Goal: Task Accomplishment & Management: Use online tool/utility

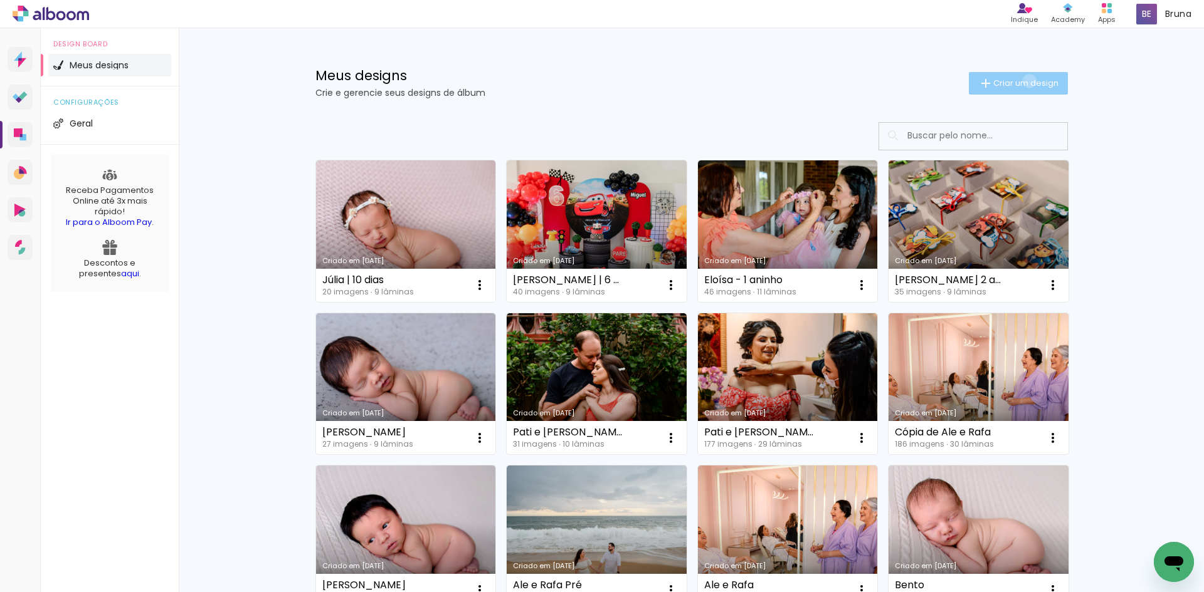
click at [1022, 81] on span "Criar um design" at bounding box center [1025, 83] width 65 height 8
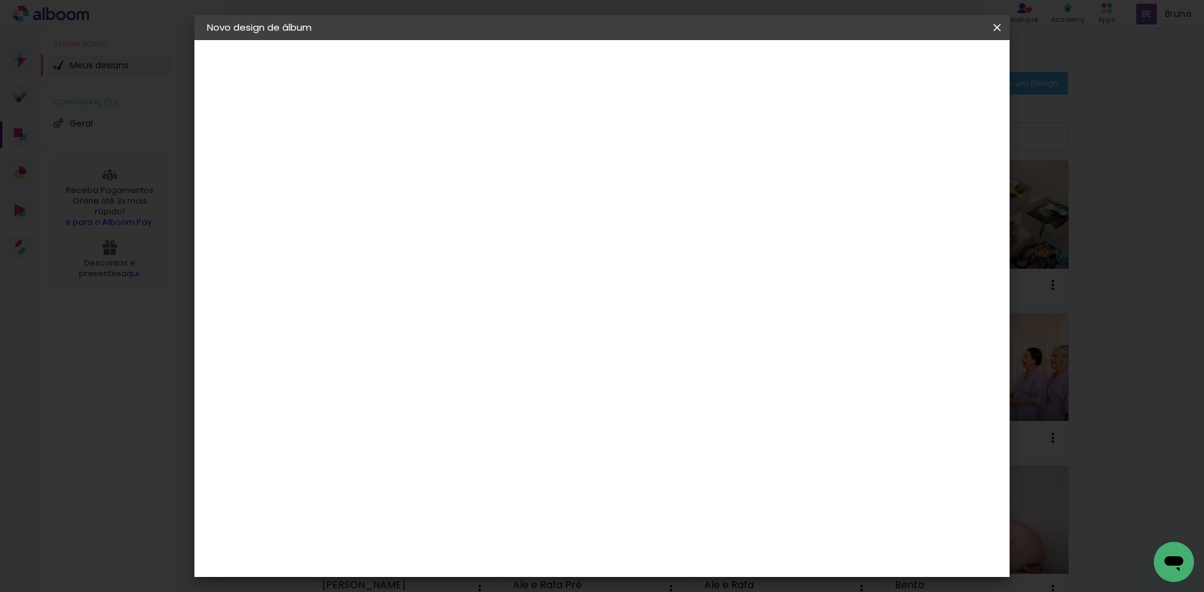
click at [412, 176] on input at bounding box center [412, 168] width 0 height 19
type input "Andressa Quadros | gestante"
type paper-input "Andressa Quadros | gestante"
click at [540, 75] on paper-button "Avançar" at bounding box center [509, 66] width 61 height 21
click at [512, 215] on paper-input-container at bounding box center [443, 201] width 135 height 28
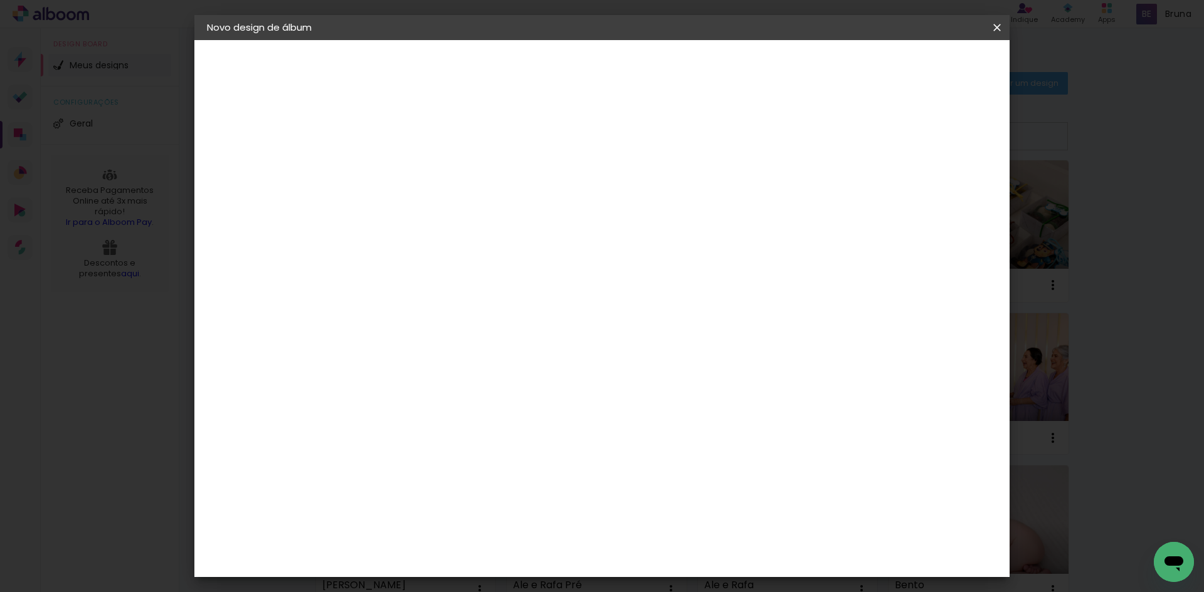
type input "schl"
type paper-input "schl"
click at [451, 286] on div "Schlosser" at bounding box center [428, 283] width 48 height 10
click at [0, 0] on slot "Avançar" at bounding box center [0, 0] width 0 height 0
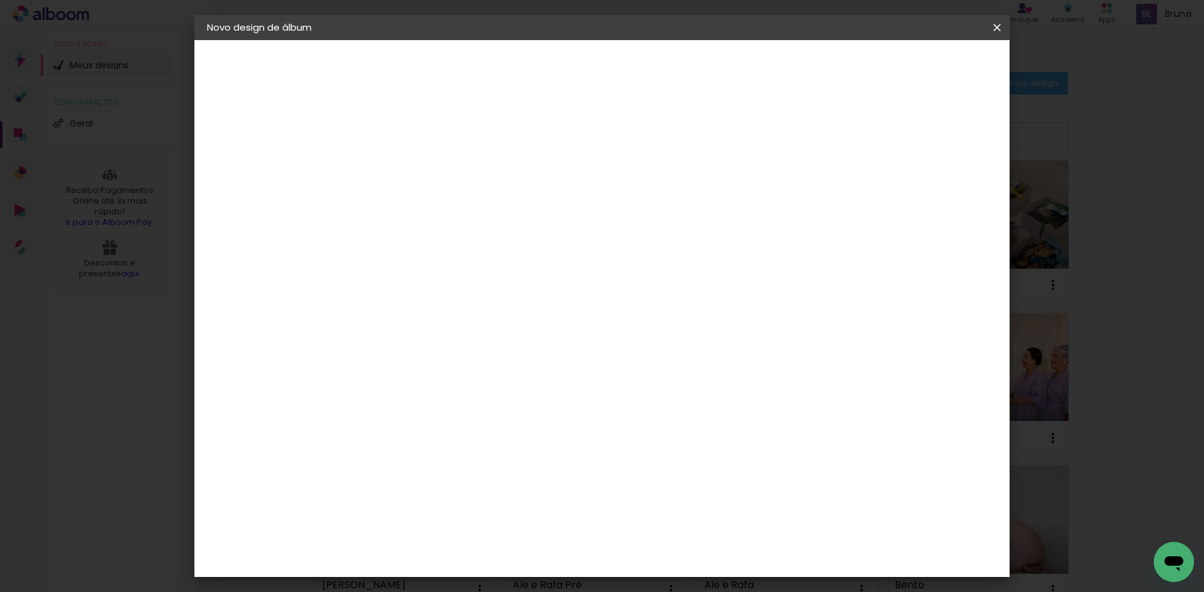
click at [497, 413] on span "25 × 25" at bounding box center [467, 429] width 58 height 33
click at [0, 0] on slot "Avançar" at bounding box center [0, 0] width 0 height 0
click at [950, 53] on header "Revisão Verifique as configurações do seu álbum. Voltar Iniciar design" at bounding box center [653, 72] width 592 height 65
click at [918, 63] on span "Iniciar design" at bounding box center [889, 66] width 57 height 9
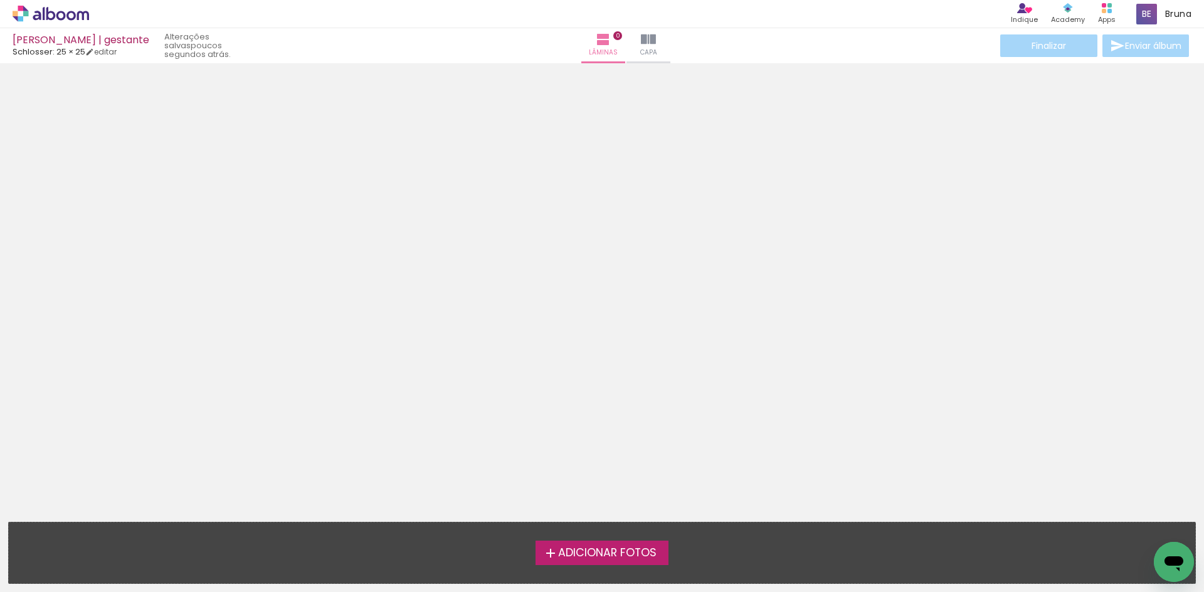
click at [611, 548] on span "Adicionar Fotos" at bounding box center [607, 553] width 98 height 11
click at [0, 0] on input "file" at bounding box center [0, 0] width 0 height 0
click at [611, 545] on label "Adicionar Fotos" at bounding box center [602, 553] width 134 height 24
click at [0, 0] on input "file" at bounding box center [0, 0] width 0 height 0
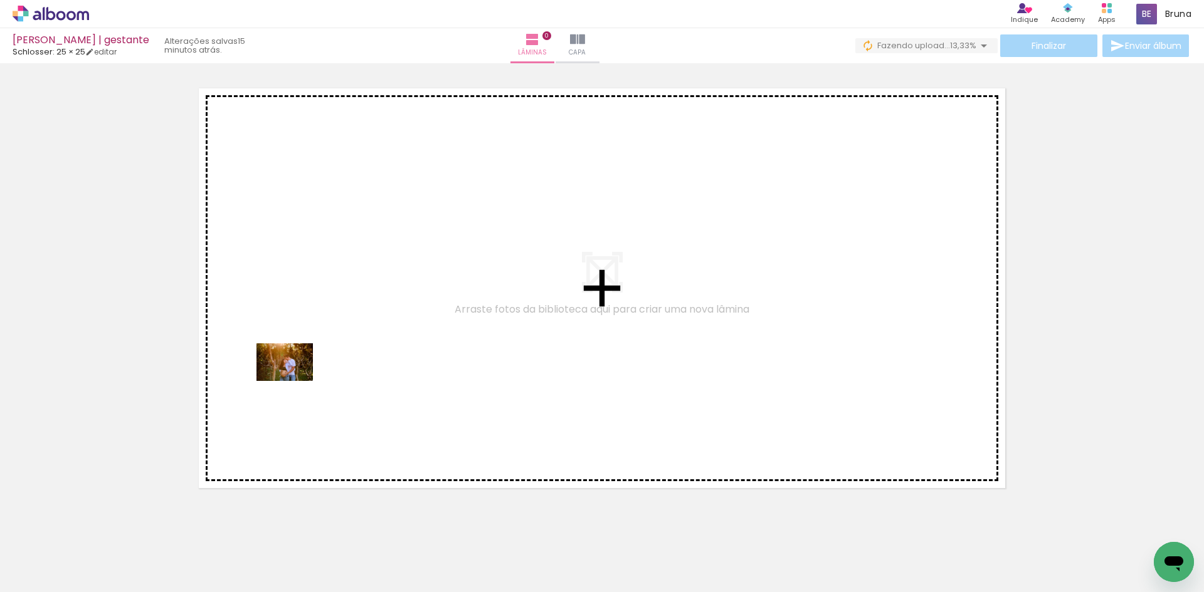
drag, startPoint x: 132, startPoint y: 550, endPoint x: 294, endPoint y: 381, distance: 234.6
click at [294, 381] on quentale-workspace at bounding box center [602, 296] width 1204 height 592
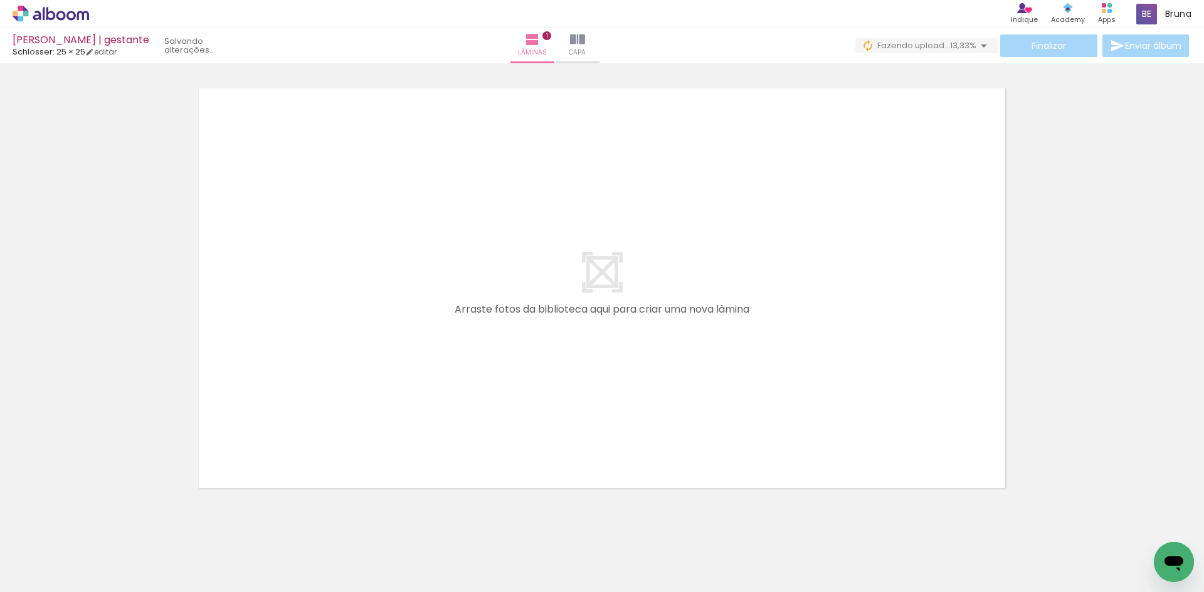
scroll to position [16, 0]
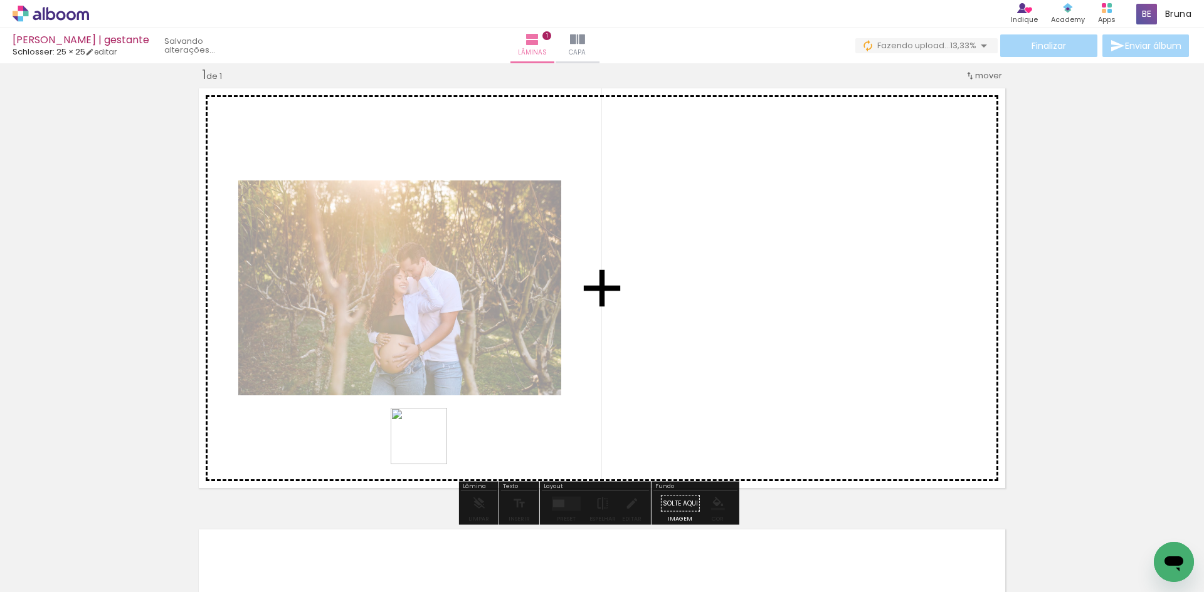
drag, startPoint x: 422, startPoint y: 565, endPoint x: 434, endPoint y: 421, distance: 144.7
click at [423, 384] on quentale-workspace at bounding box center [602, 296] width 1204 height 592
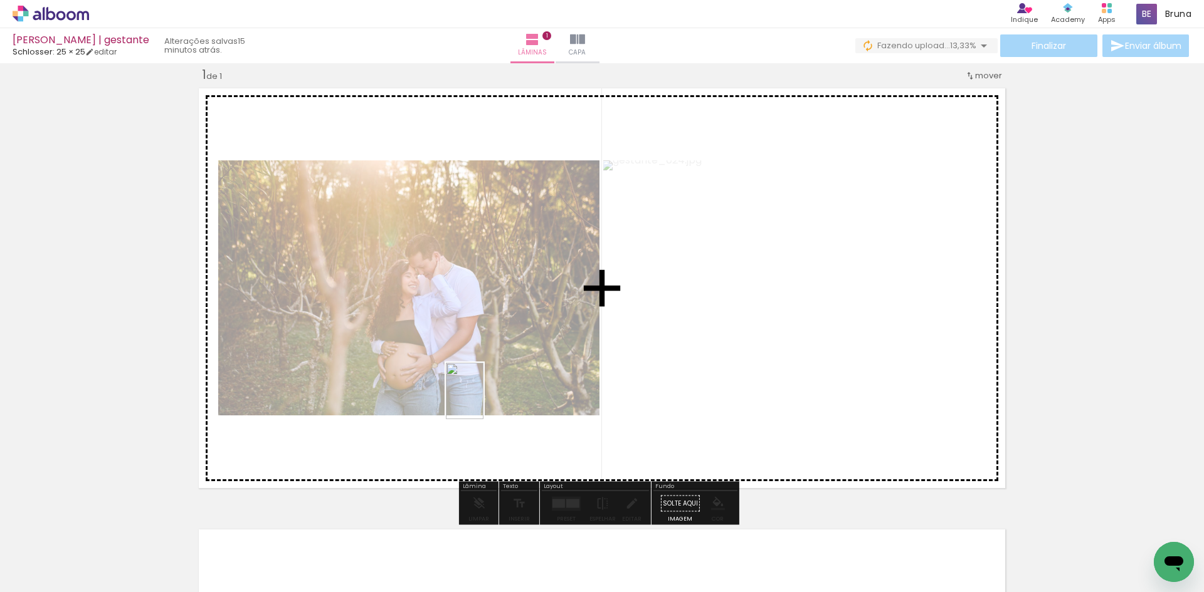
drag, startPoint x: 483, startPoint y: 567, endPoint x: 483, endPoint y: 401, distance: 166.8
click at [483, 401] on quentale-workspace at bounding box center [602, 296] width 1204 height 592
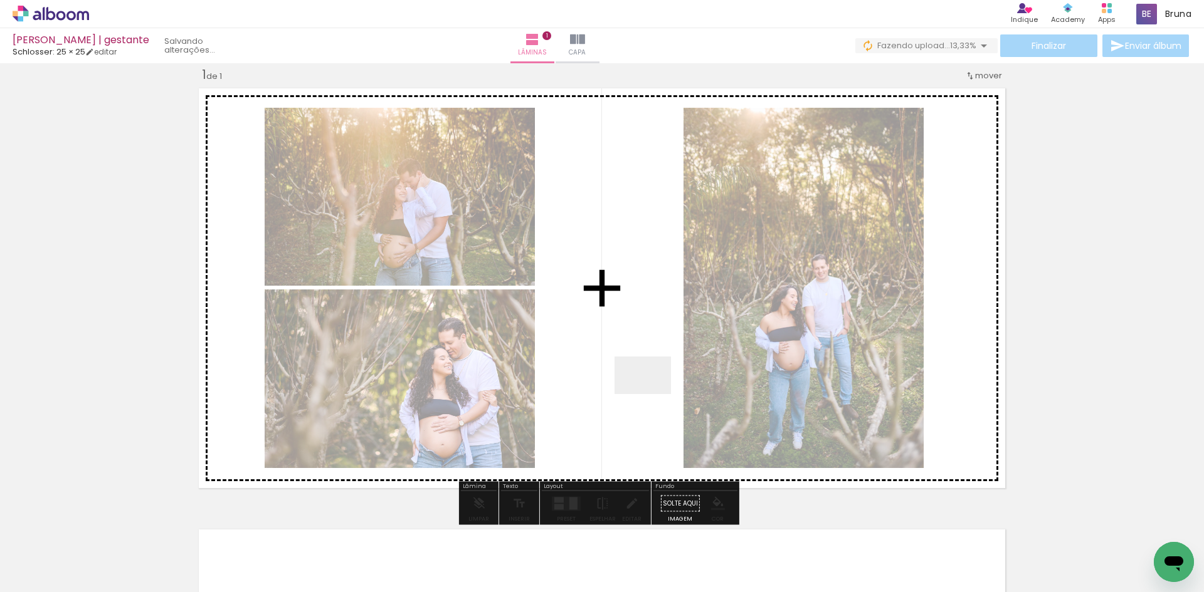
drag, startPoint x: 660, startPoint y: 416, endPoint x: 651, endPoint y: 394, distance: 24.0
click at [651, 394] on quentale-workspace at bounding box center [602, 296] width 1204 height 592
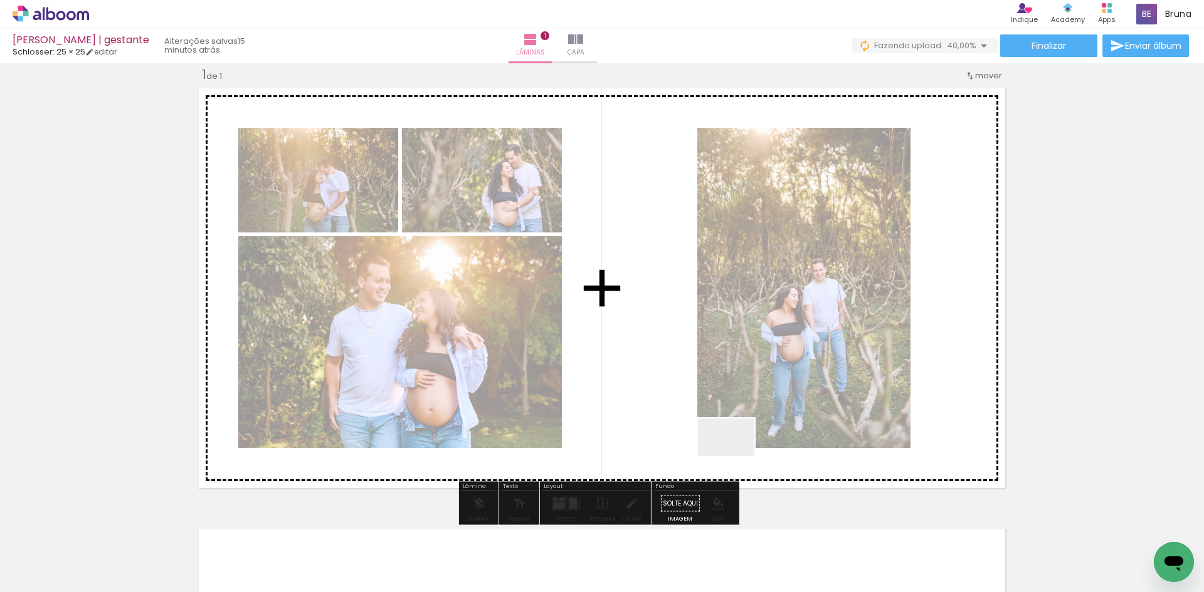
drag, startPoint x: 753, startPoint y: 562, endPoint x: 718, endPoint y: 374, distance: 190.7
click at [718, 375] on quentale-workspace at bounding box center [602, 296] width 1204 height 592
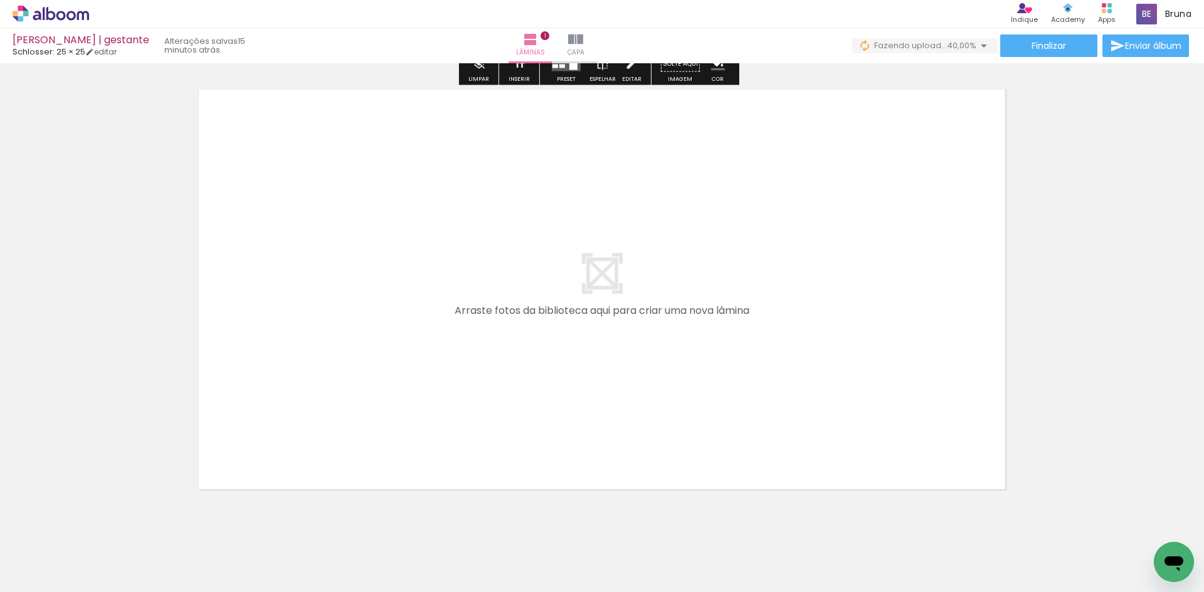
scroll to position [481, 0]
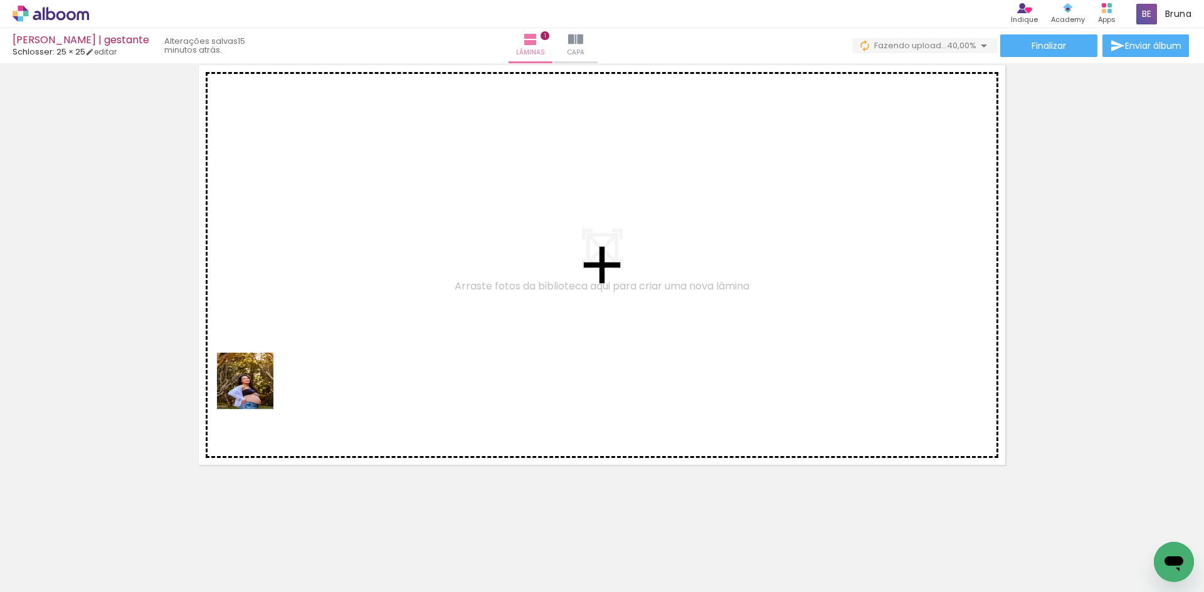
drag, startPoint x: 214, startPoint y: 559, endPoint x: 278, endPoint y: 411, distance: 161.4
click at [261, 366] on quentale-workspace at bounding box center [602, 296] width 1204 height 592
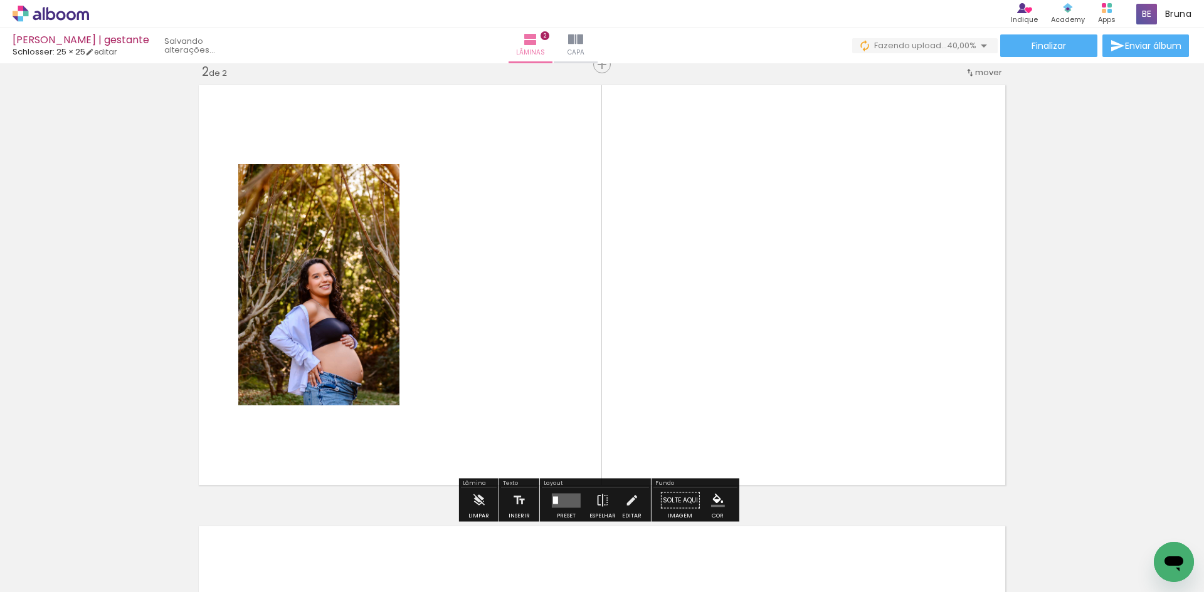
scroll to position [458, 0]
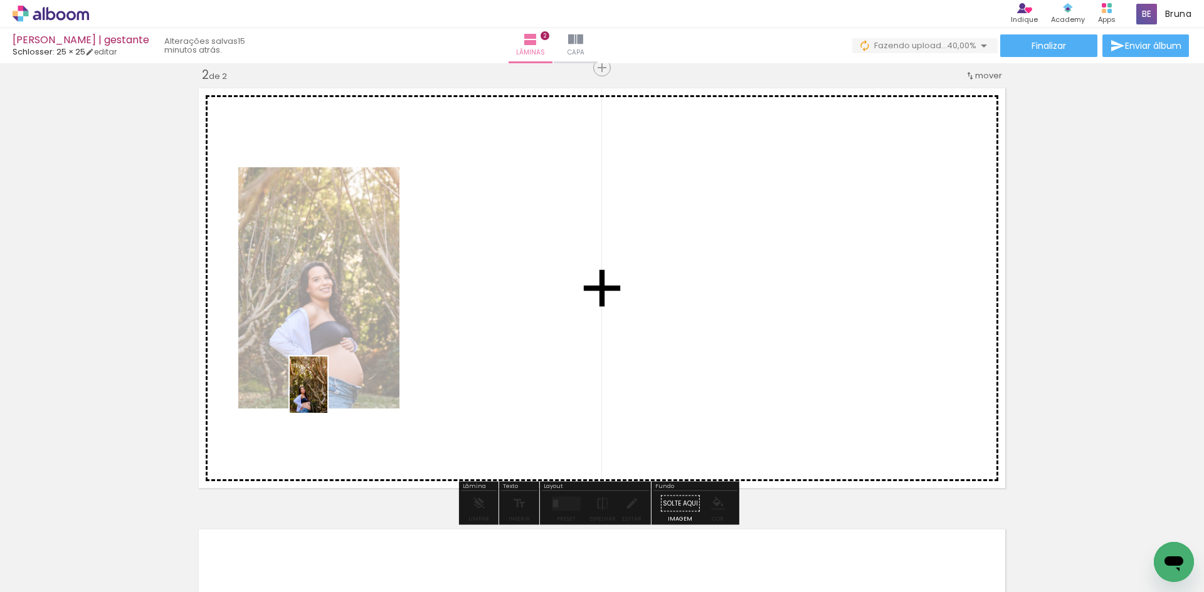
drag, startPoint x: 281, startPoint y: 544, endPoint x: 357, endPoint y: 466, distance: 109.5
click at [340, 363] on quentale-workspace at bounding box center [602, 296] width 1204 height 592
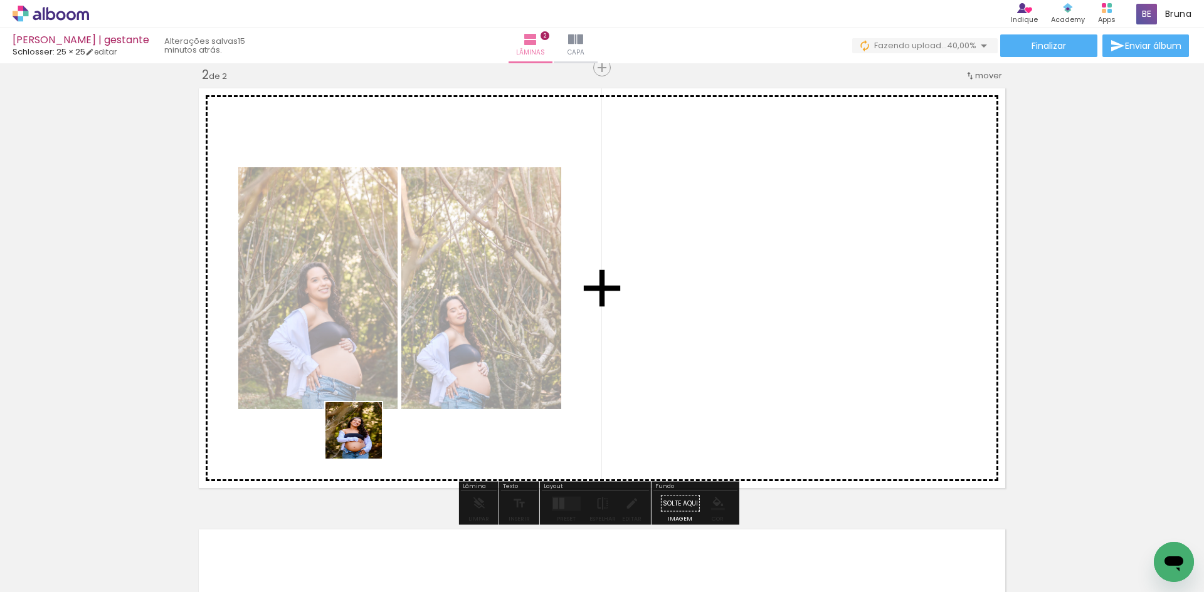
drag, startPoint x: 348, startPoint y: 560, endPoint x: 395, endPoint y: 360, distance: 204.8
click at [379, 362] on quentale-workspace at bounding box center [602, 296] width 1204 height 592
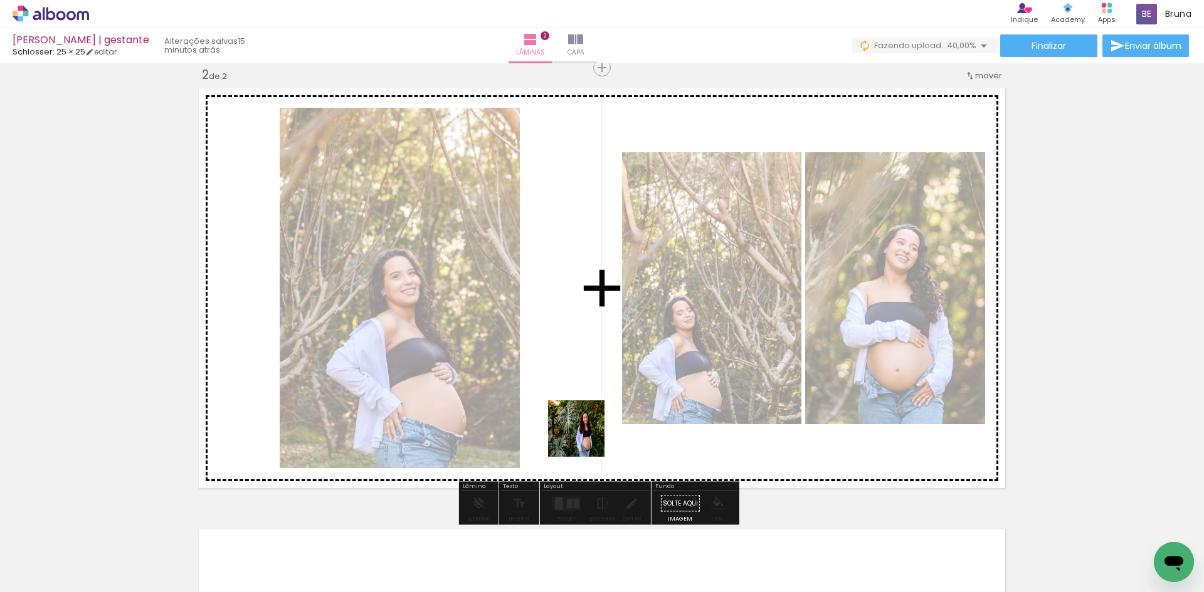
drag, startPoint x: 582, startPoint y: 527, endPoint x: 619, endPoint y: 525, distance: 37.0
click at [586, 405] on quentale-workspace at bounding box center [602, 296] width 1204 height 592
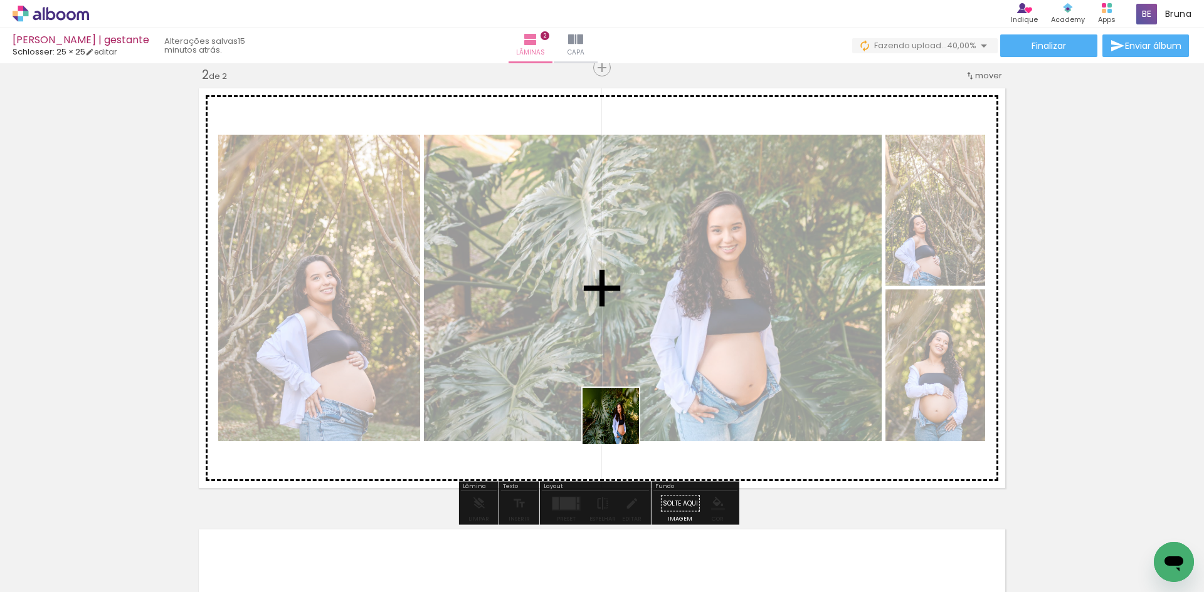
drag, startPoint x: 628, startPoint y: 563, endPoint x: 618, endPoint y: 395, distance: 168.4
click at [618, 407] on quentale-workspace at bounding box center [602, 296] width 1204 height 592
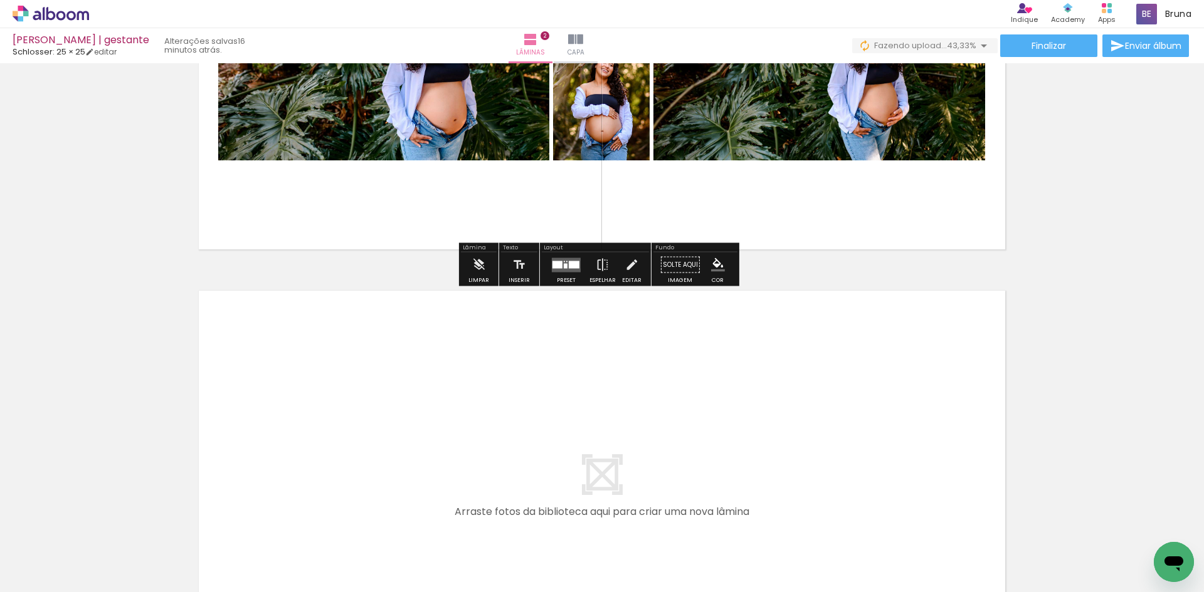
scroll to position [922, 0]
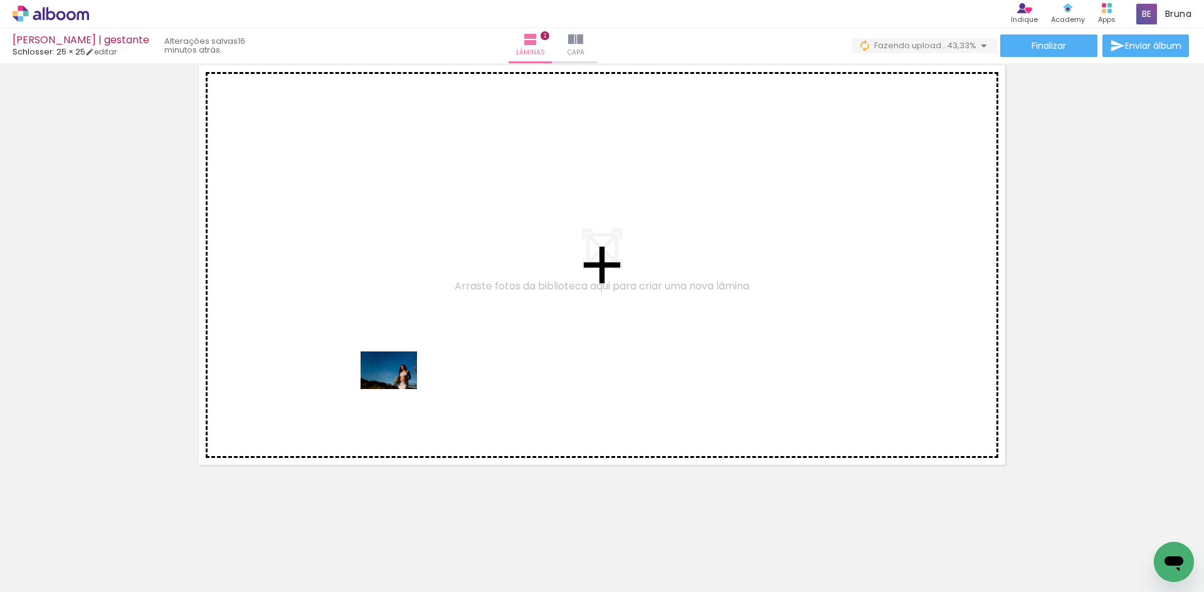
drag, startPoint x: 367, startPoint y: 559, endPoint x: 428, endPoint y: 390, distance: 179.5
click at [404, 342] on quentale-workspace at bounding box center [602, 296] width 1204 height 592
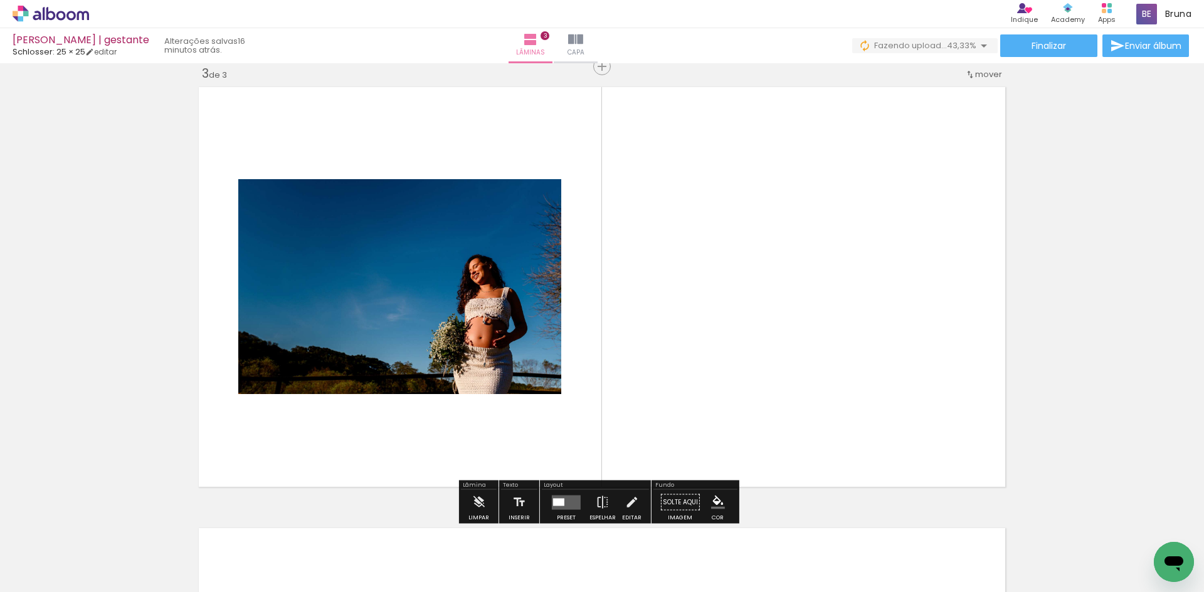
scroll to position [899, 0]
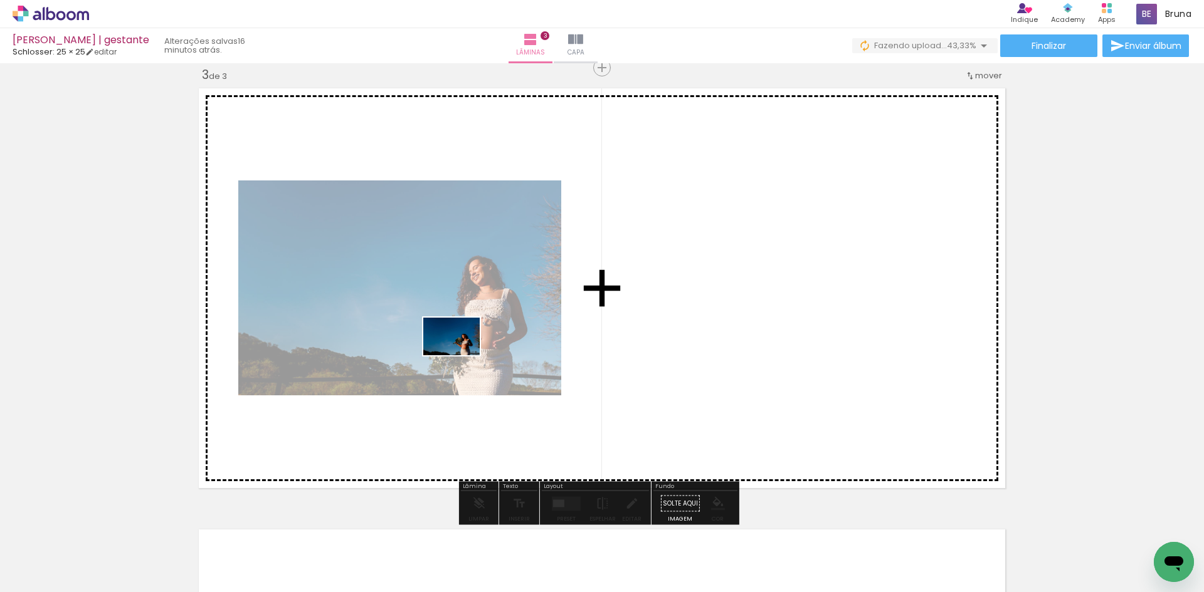
drag, startPoint x: 447, startPoint y: 562, endPoint x: 468, endPoint y: 323, distance: 239.8
click at [466, 325] on quentale-workspace at bounding box center [602, 296] width 1204 height 592
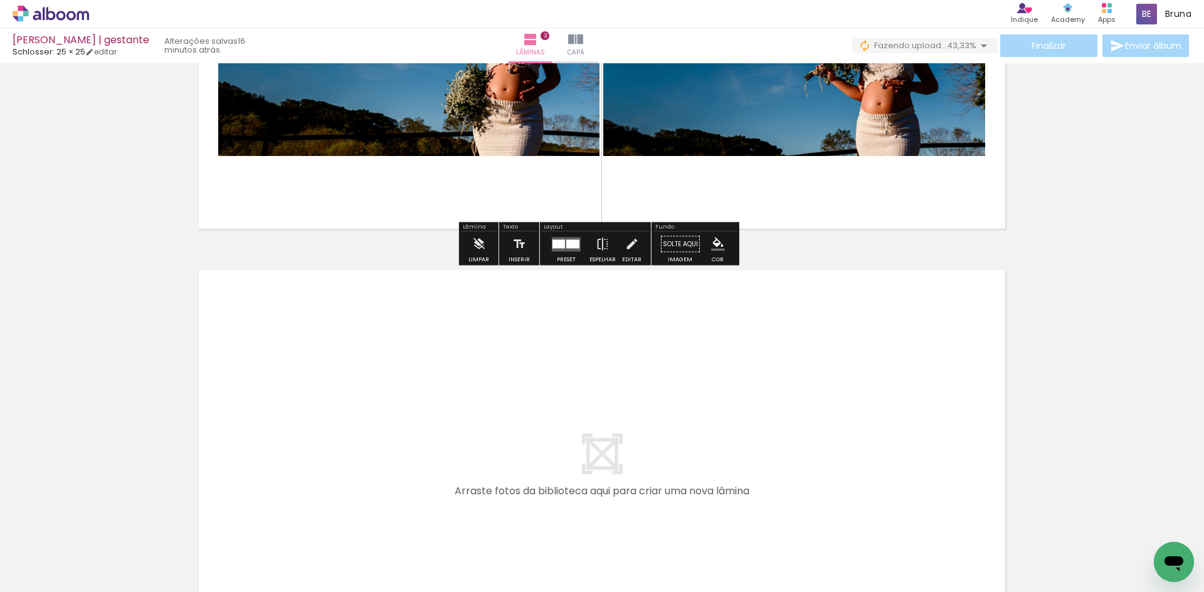
scroll to position [1275, 0]
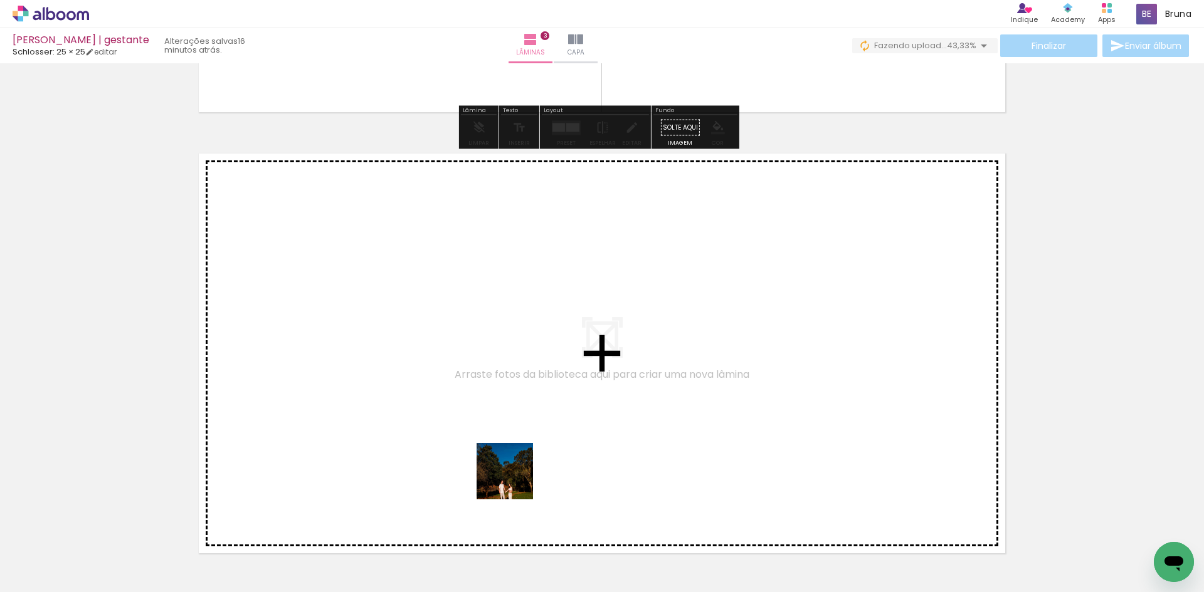
drag, startPoint x: 520, startPoint y: 540, endPoint x: 513, endPoint y: 408, distance: 133.1
click at [513, 408] on quentale-workspace at bounding box center [602, 296] width 1204 height 592
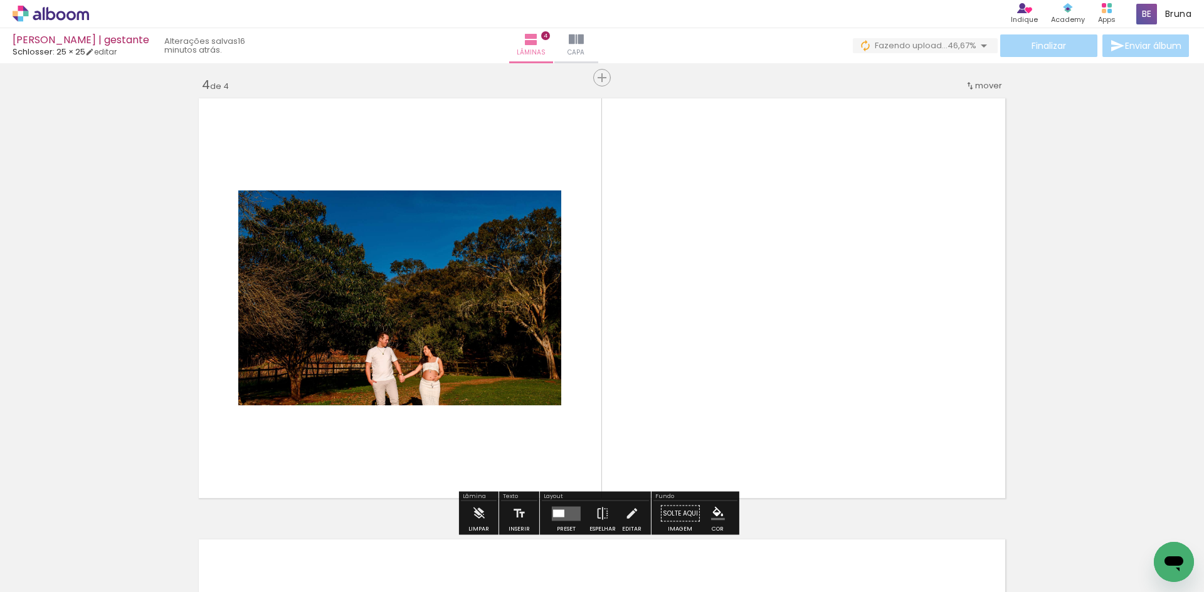
scroll to position [1340, 0]
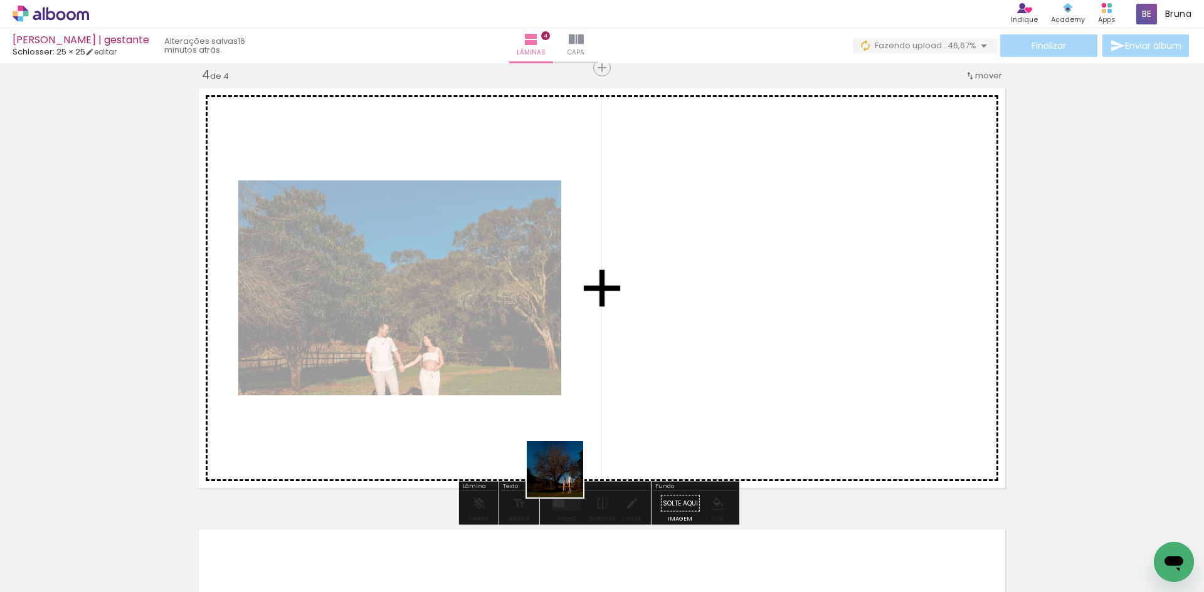
drag, startPoint x: 564, startPoint y: 552, endPoint x: 569, endPoint y: 396, distance: 156.8
click at [562, 381] on quentale-workspace at bounding box center [602, 296] width 1204 height 592
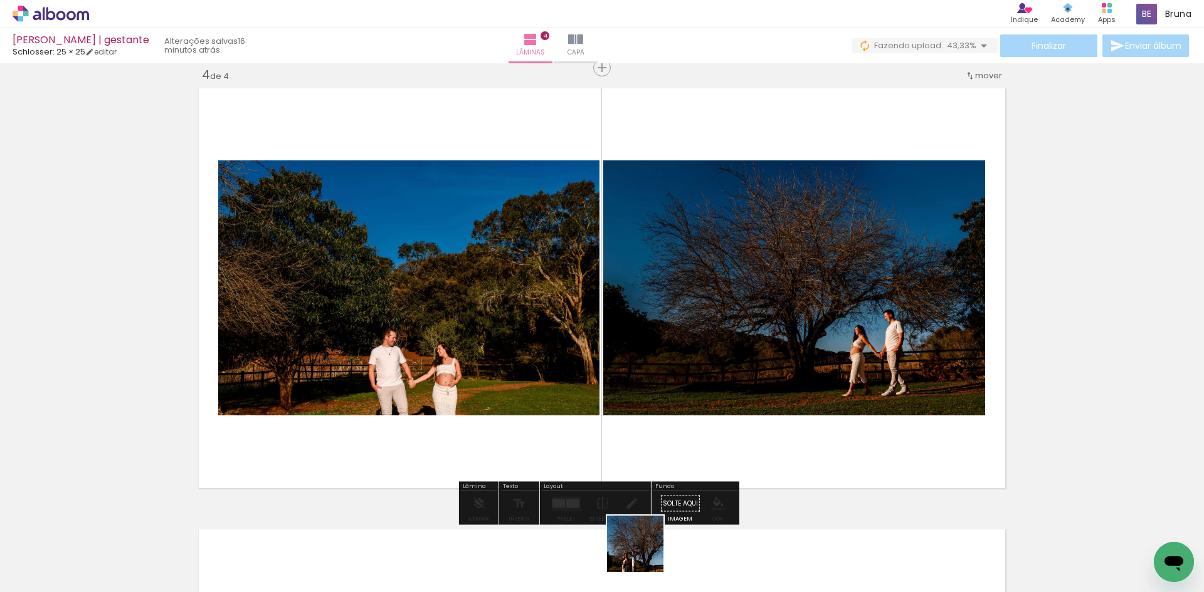
drag, startPoint x: 645, startPoint y: 554, endPoint x: 636, endPoint y: 387, distance: 167.0
click at [636, 401] on quentale-workspace at bounding box center [602, 296] width 1204 height 592
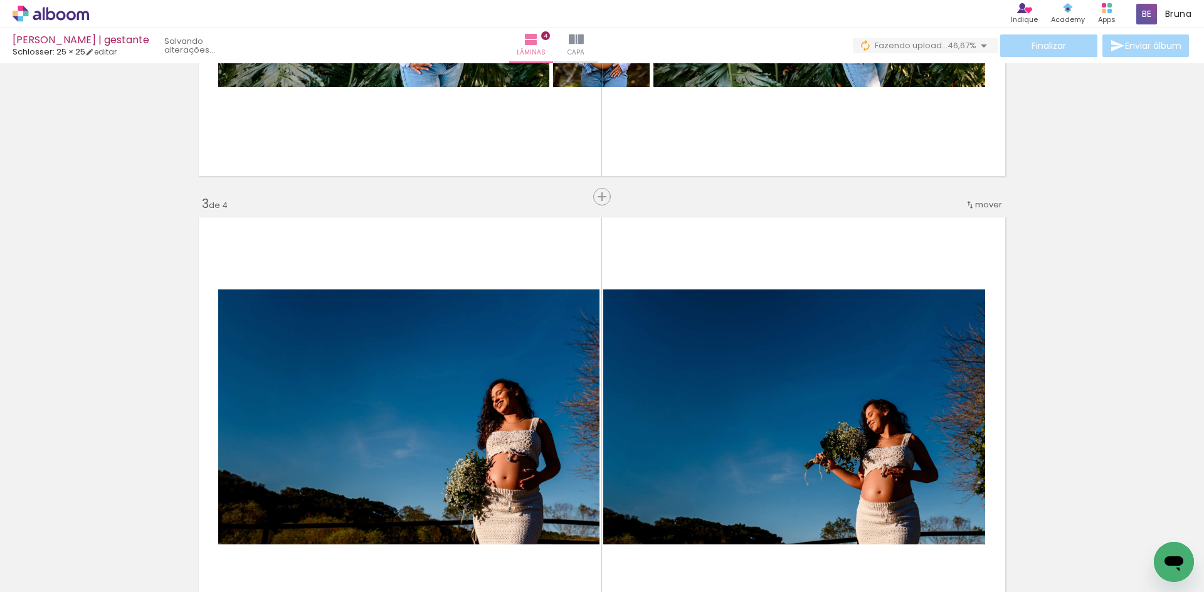
scroll to position [614, 0]
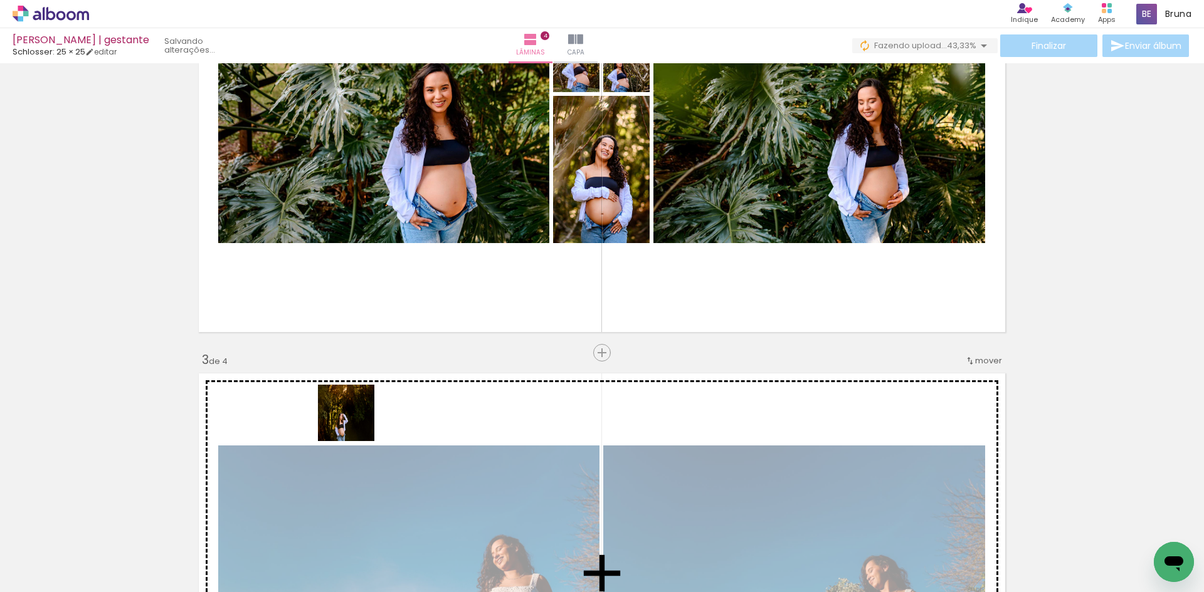
drag, startPoint x: 281, startPoint y: 550, endPoint x: 477, endPoint y: 272, distance: 340.6
click at [475, 275] on quentale-workspace at bounding box center [602, 296] width 1204 height 592
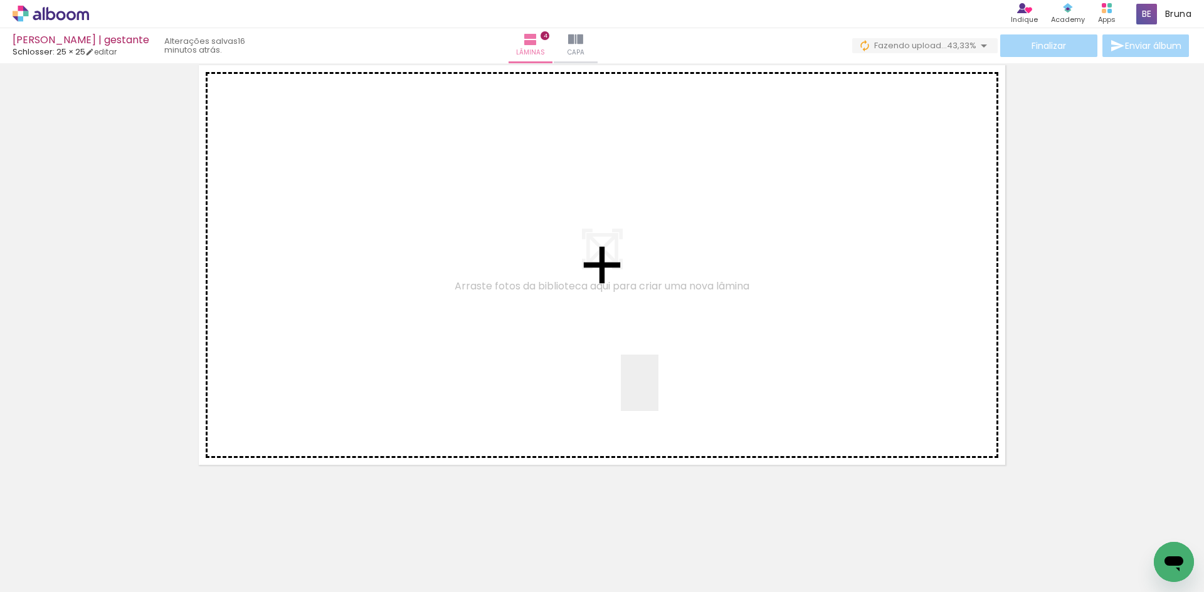
drag, startPoint x: 720, startPoint y: 544, endPoint x: 643, endPoint y: 356, distance: 202.7
click at [644, 359] on quentale-workspace at bounding box center [602, 296] width 1204 height 592
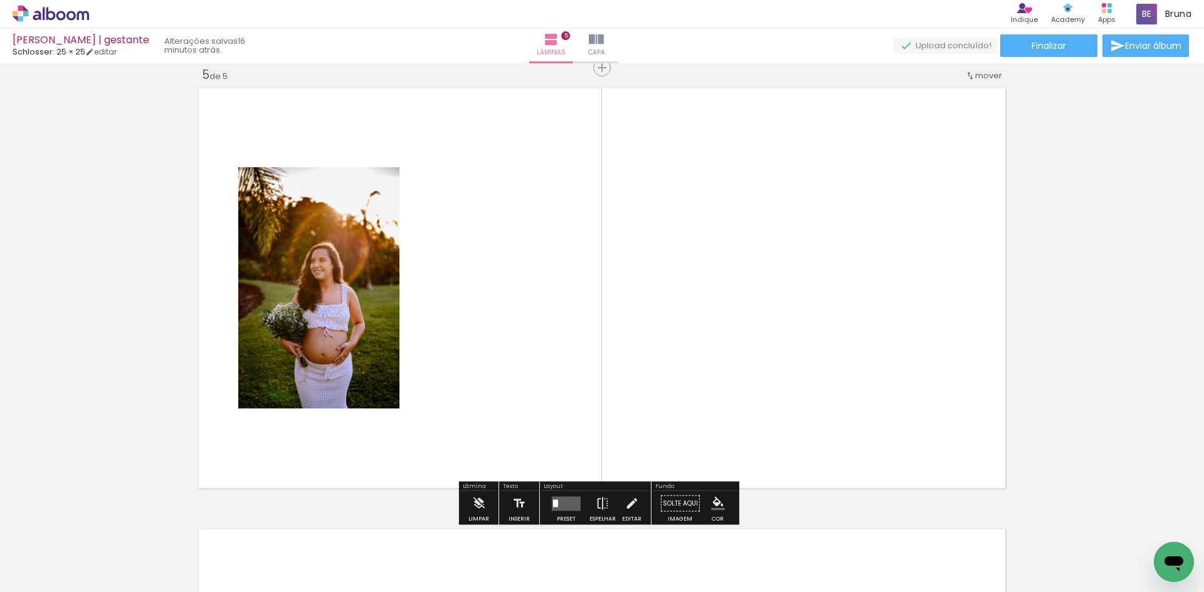
scroll to position [0, 981]
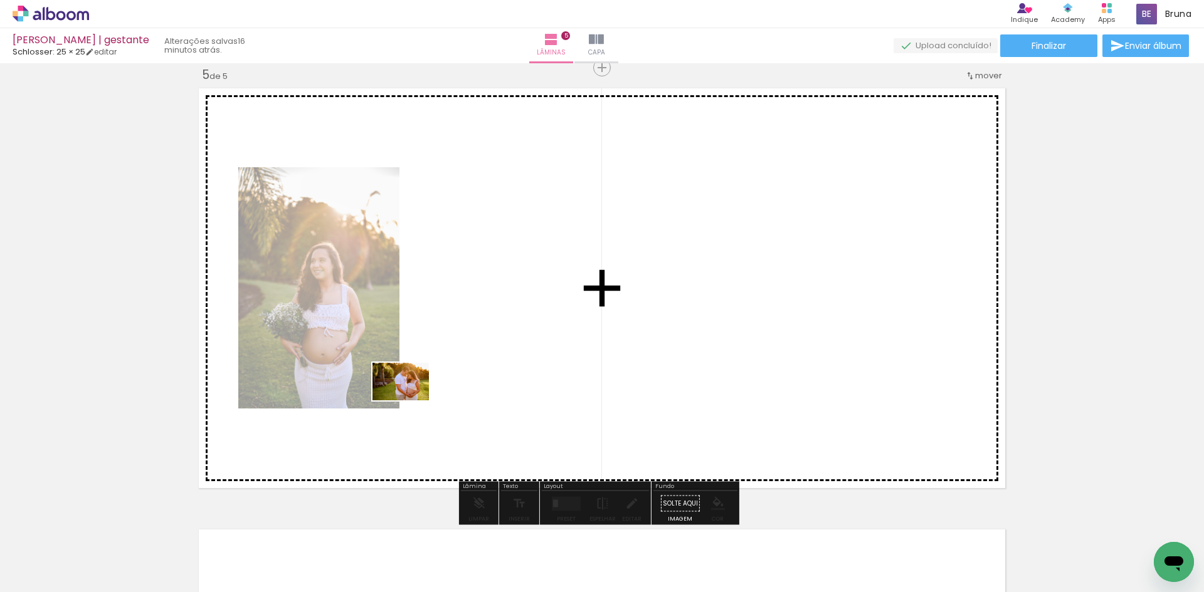
drag, startPoint x: 352, startPoint y: 550, endPoint x: 436, endPoint y: 408, distance: 165.8
click at [424, 369] on quentale-workspace at bounding box center [602, 296] width 1204 height 592
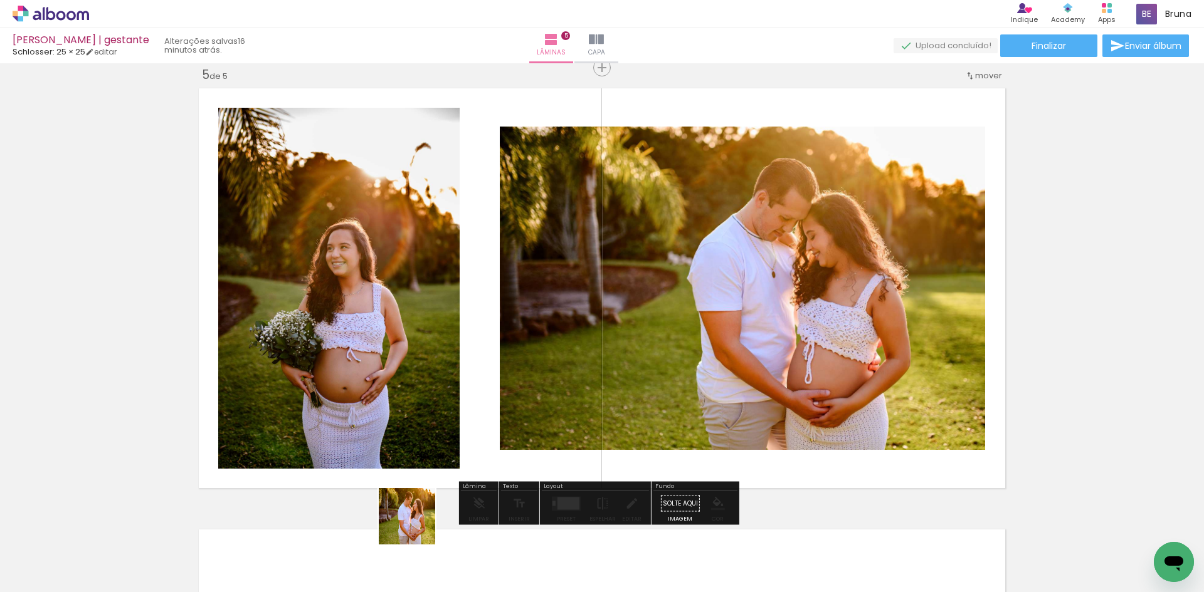
drag, startPoint x: 412, startPoint y: 550, endPoint x: 434, endPoint y: 362, distance: 188.7
click at [430, 364] on quentale-workspace at bounding box center [602, 296] width 1204 height 592
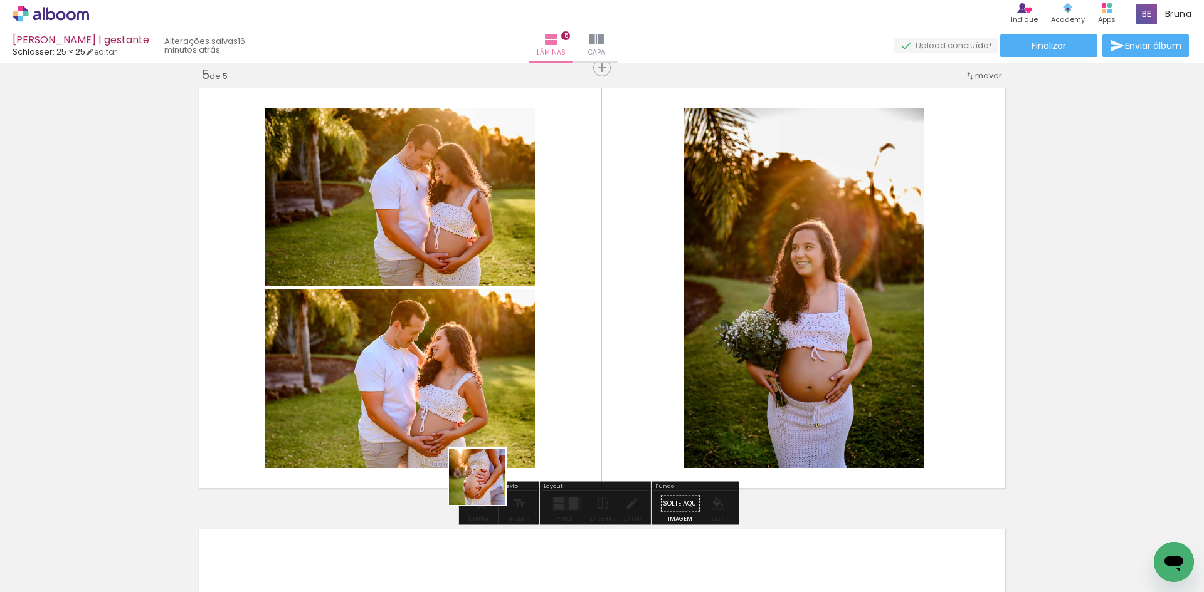
drag, startPoint x: 488, startPoint y: 547, endPoint x: 559, endPoint y: 501, distance: 84.9
click at [481, 359] on quentale-workspace at bounding box center [602, 296] width 1204 height 592
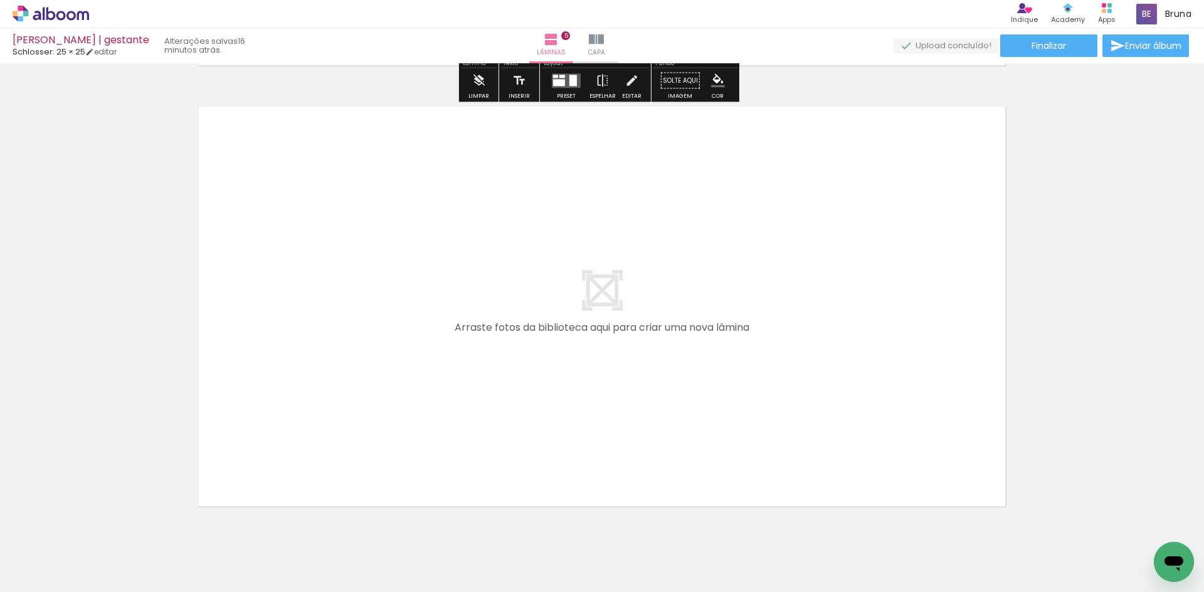
scroll to position [2246, 0]
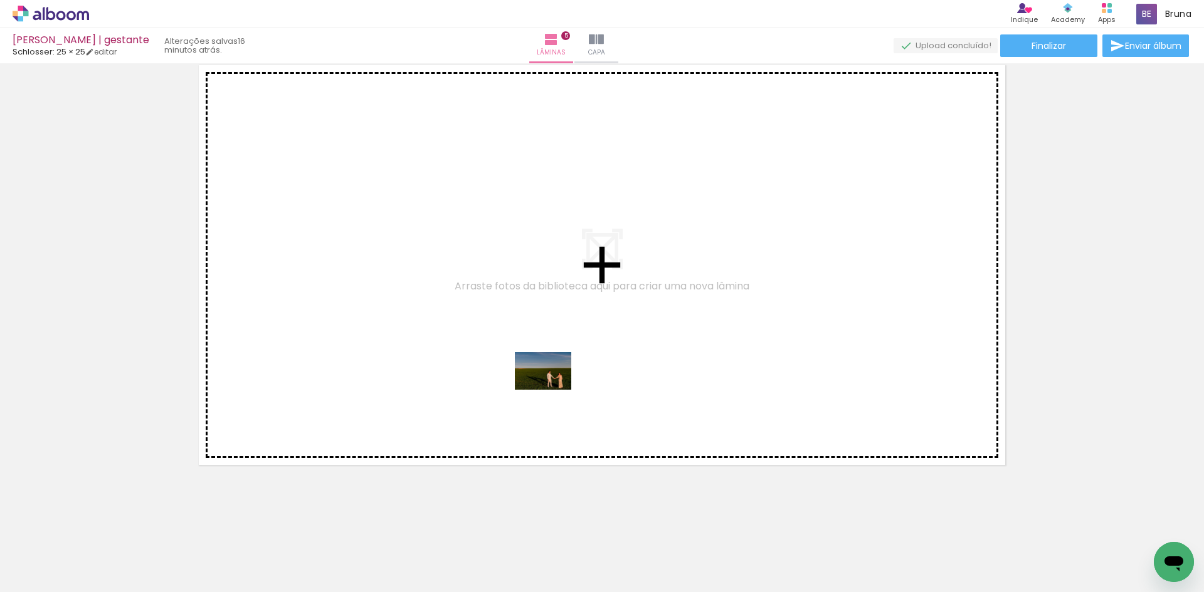
drag, startPoint x: 560, startPoint y: 556, endPoint x: 582, endPoint y: 449, distance: 109.3
click at [552, 381] on quentale-workspace at bounding box center [602, 296] width 1204 height 592
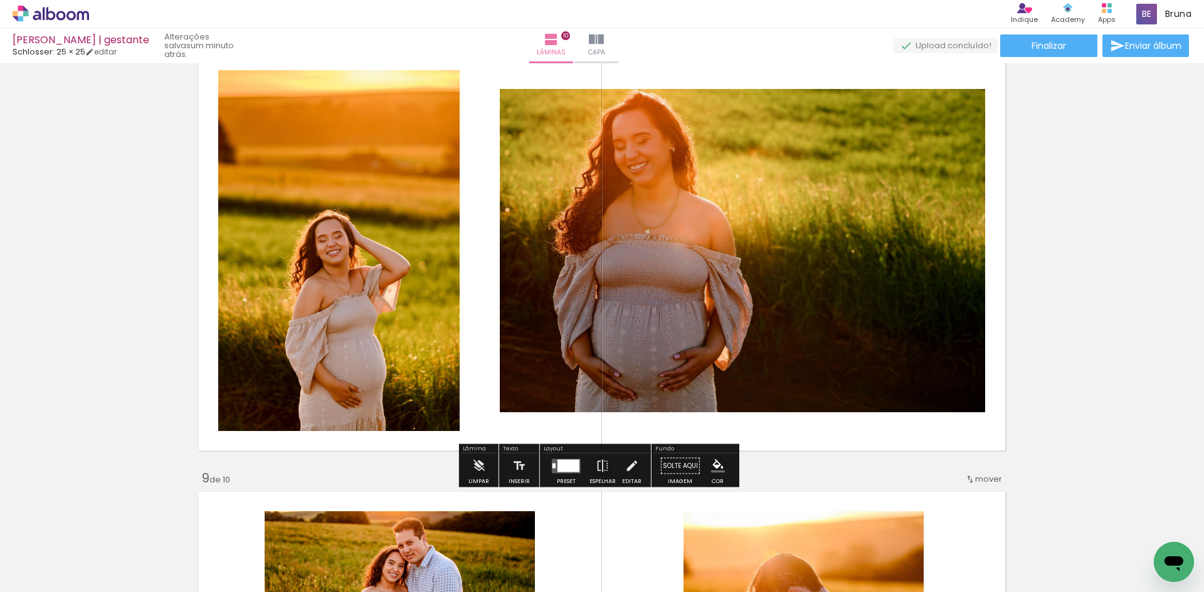
scroll to position [3166, 0]
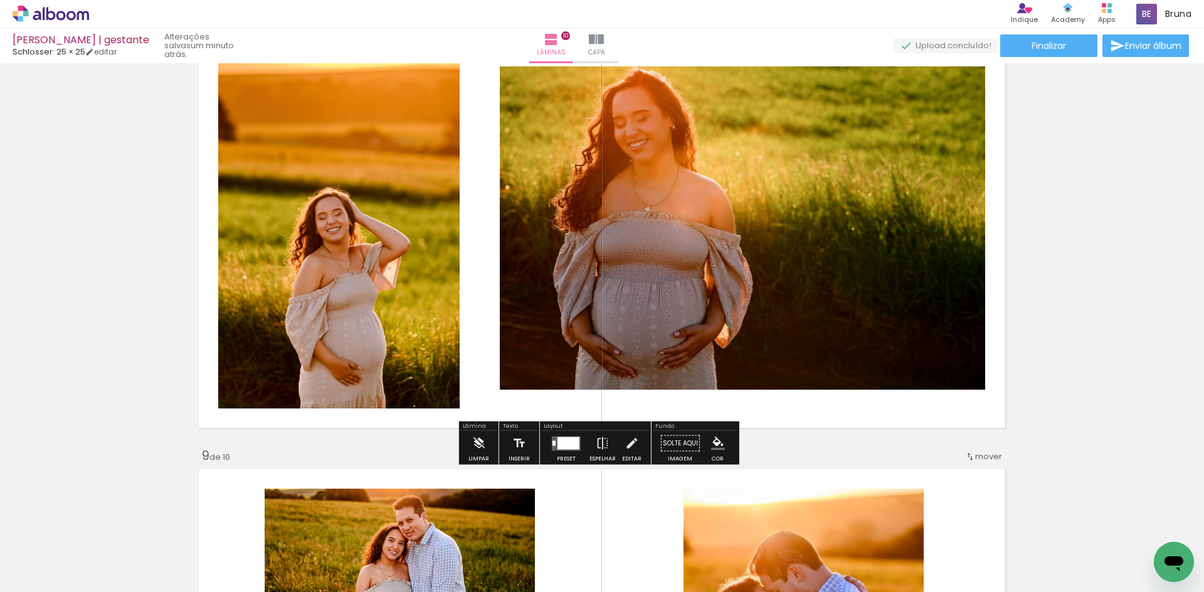
click at [564, 444] on div at bounding box center [568, 443] width 22 height 13
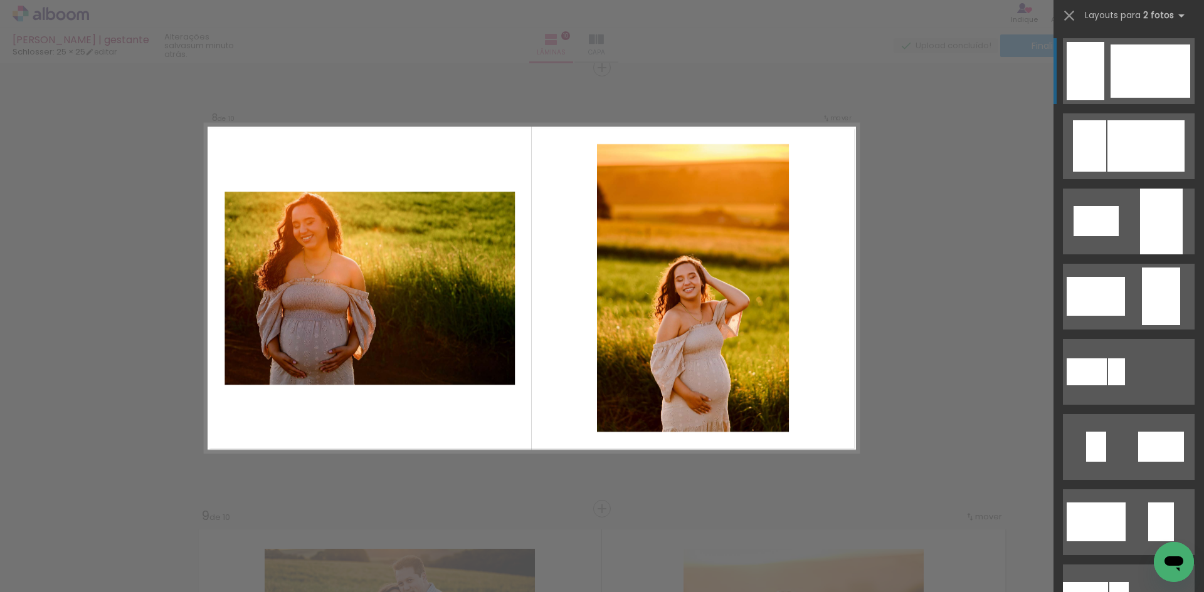
scroll to position [376, 0]
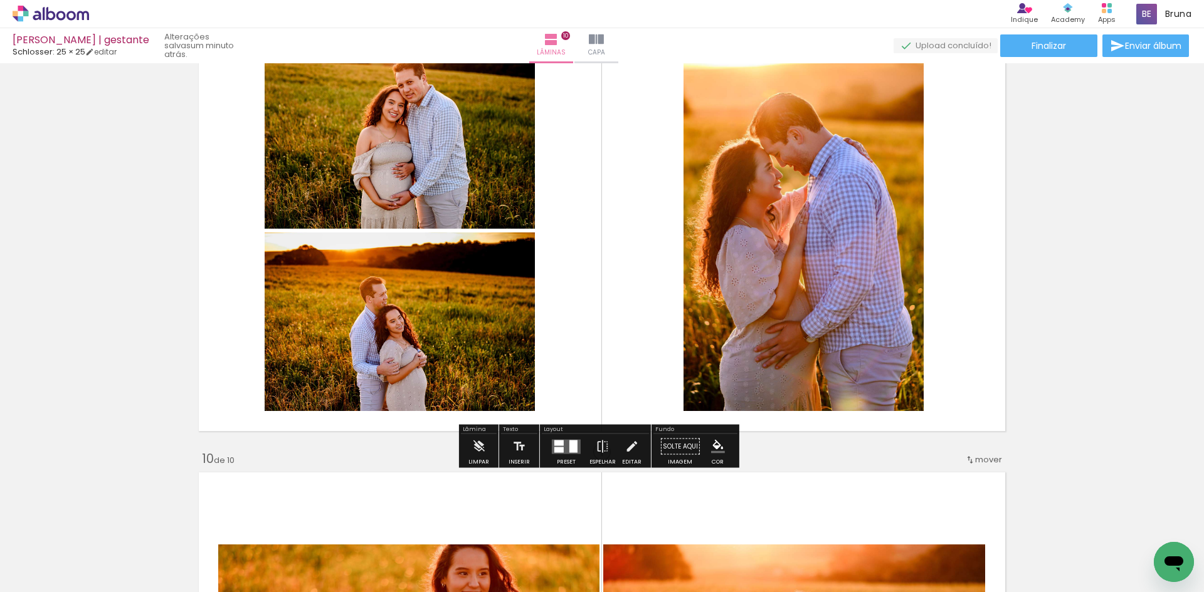
scroll to position [3607, 0]
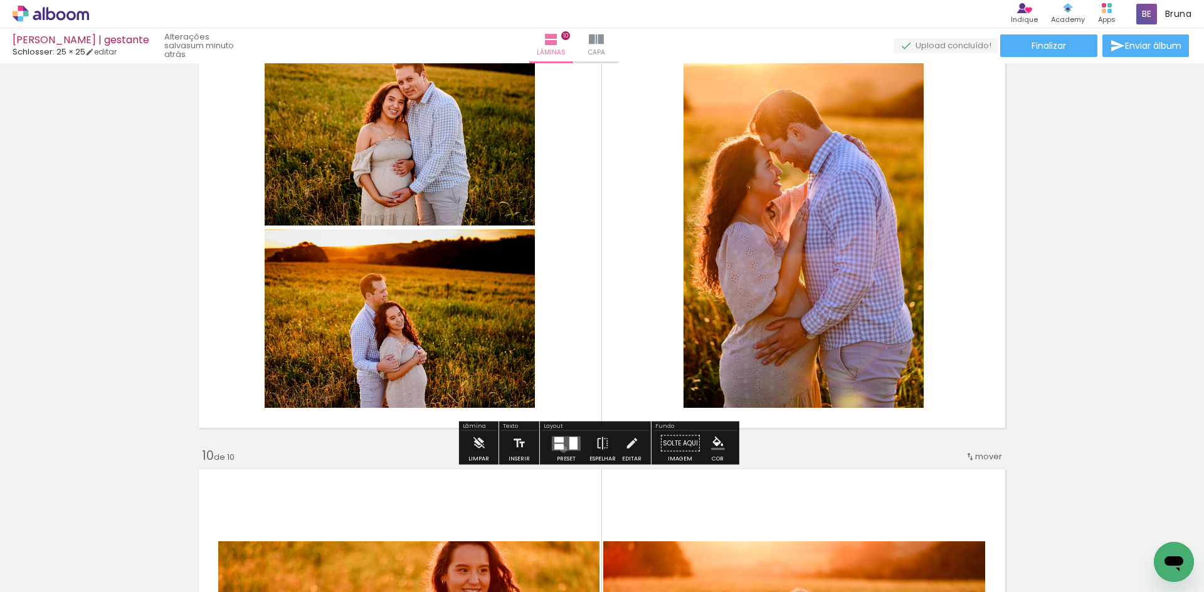
click at [560, 450] on quentale-layouter at bounding box center [566, 443] width 29 height 14
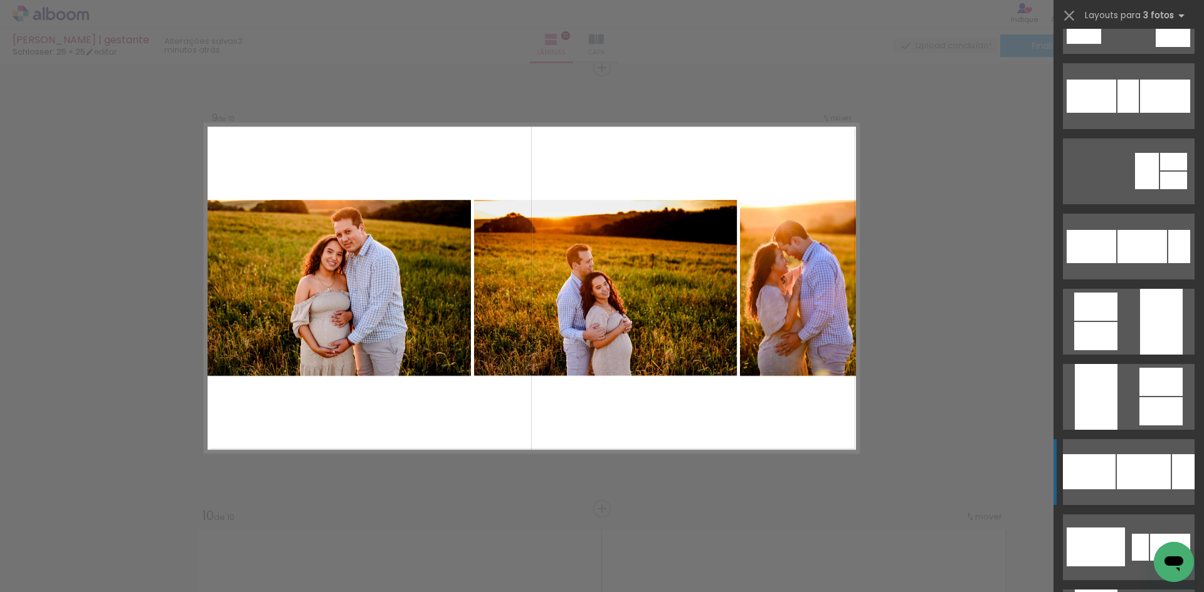
scroll to position [1317, 0]
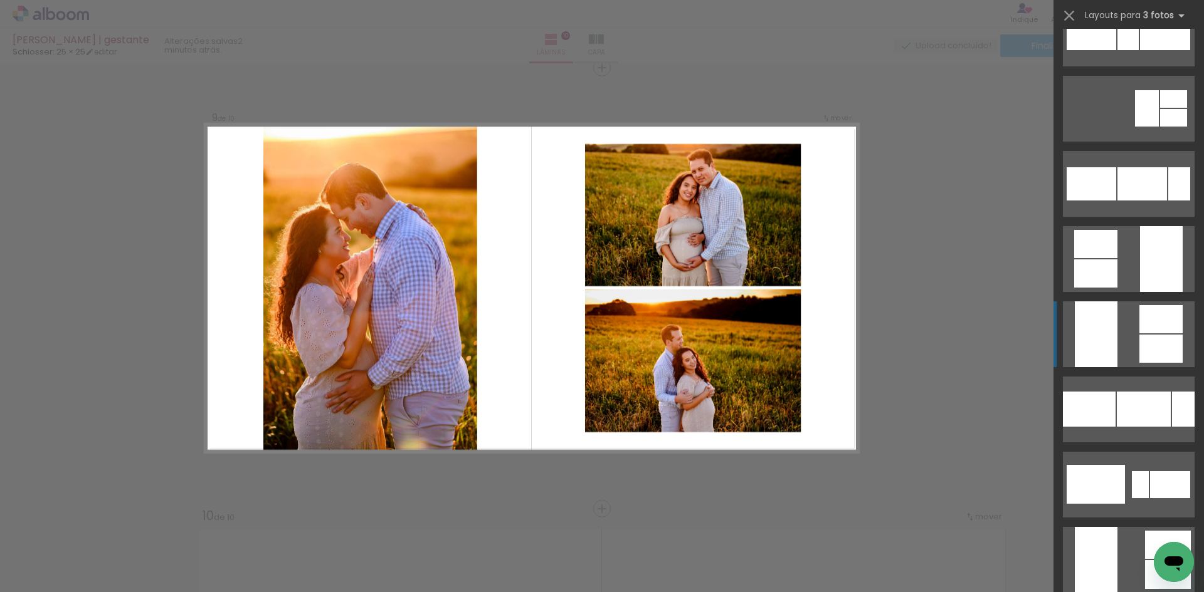
click at [1130, 217] on quentale-layouter at bounding box center [1129, 184] width 132 height 66
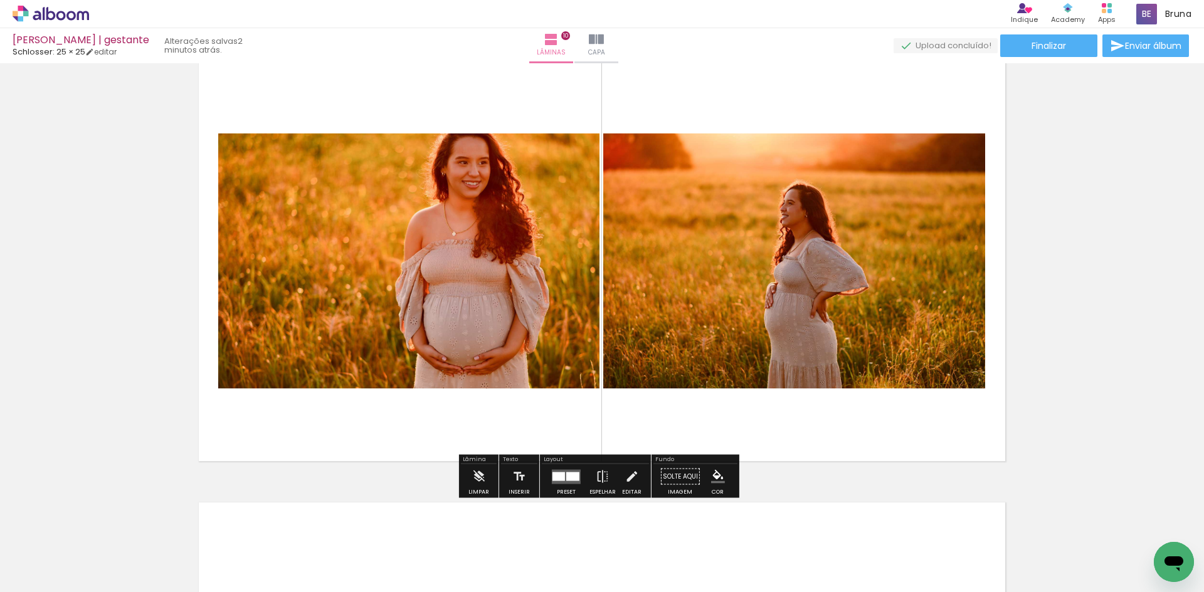
scroll to position [4174, 0]
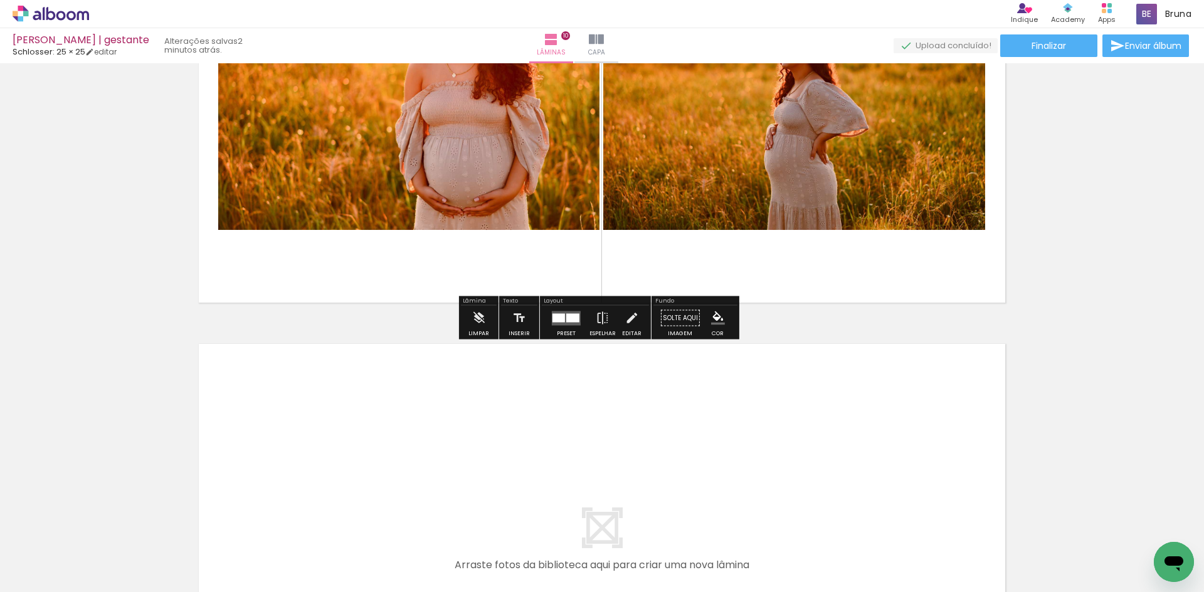
click at [567, 313] on quentale-layouter at bounding box center [566, 318] width 29 height 14
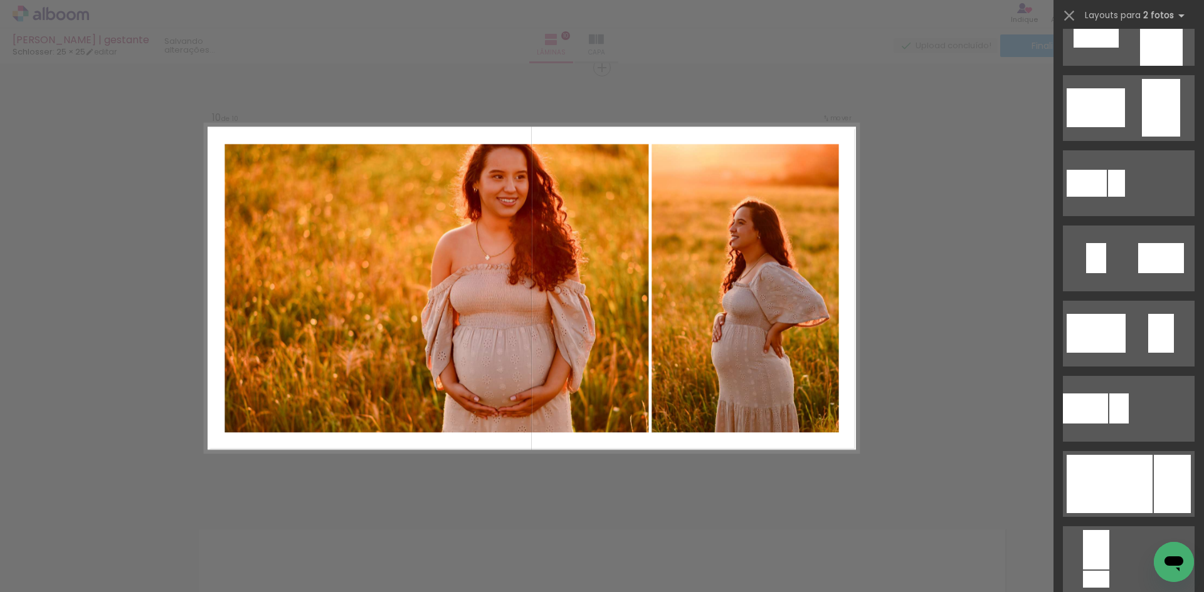
scroll to position [2344, 0]
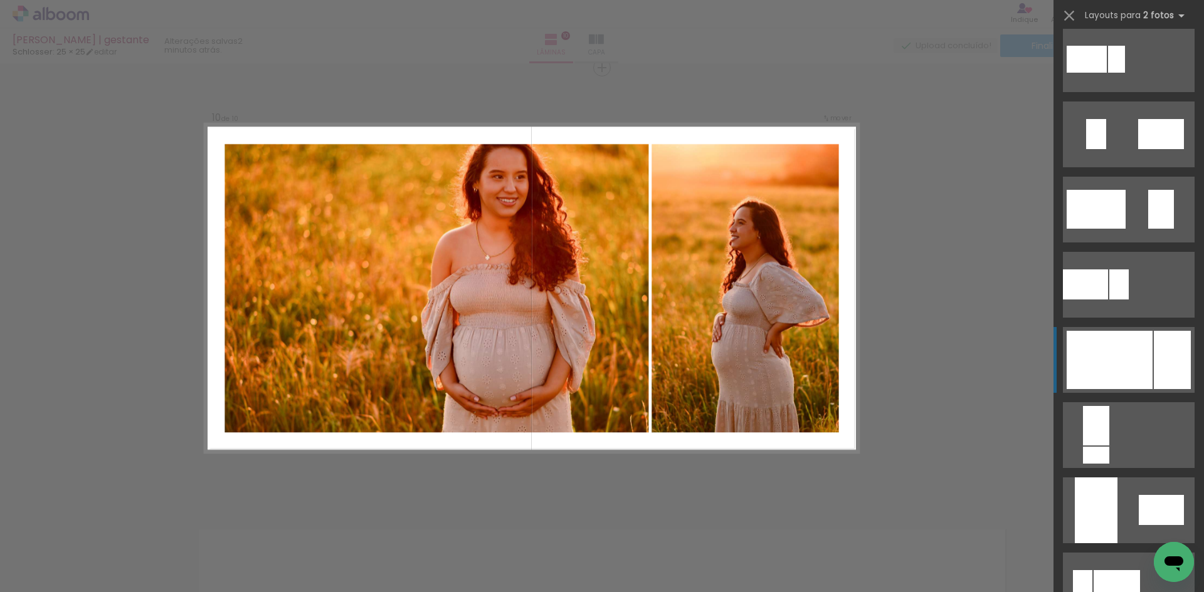
click at [1131, 571] on div at bounding box center [1116, 586] width 46 height 31
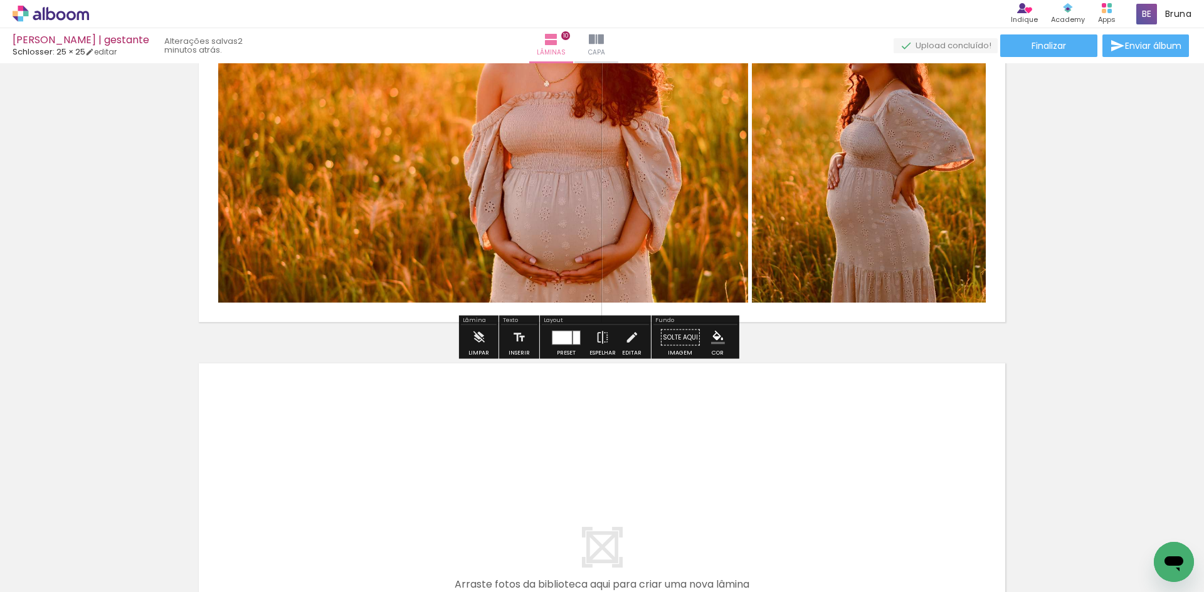
scroll to position [4177, 0]
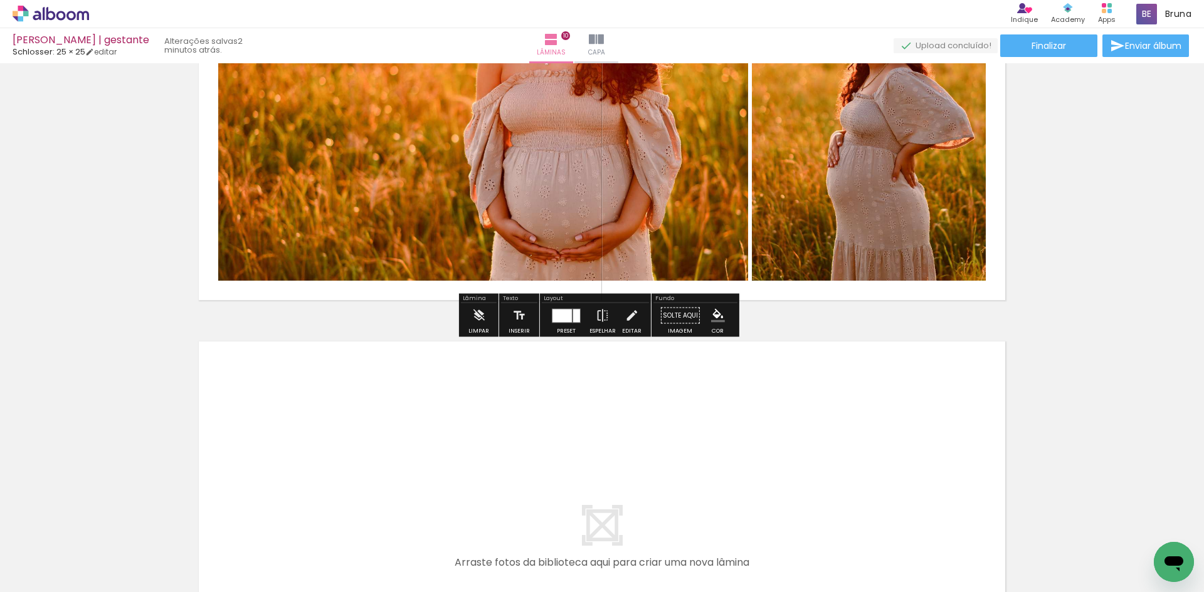
click at [559, 317] on div at bounding box center [561, 315] width 19 height 13
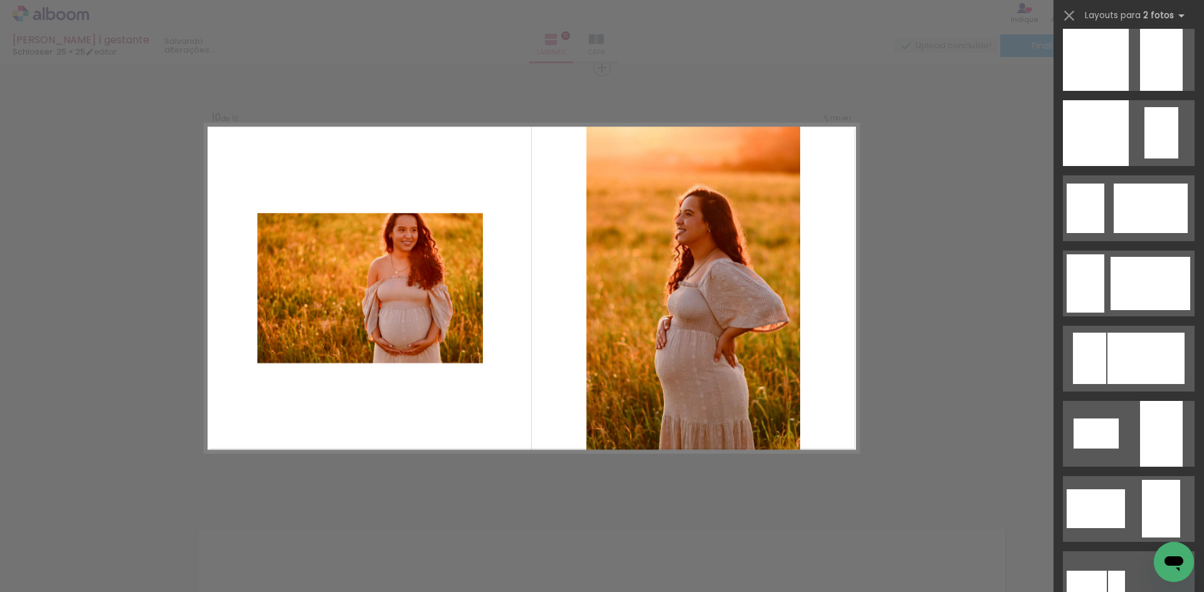
scroll to position [1818, 0]
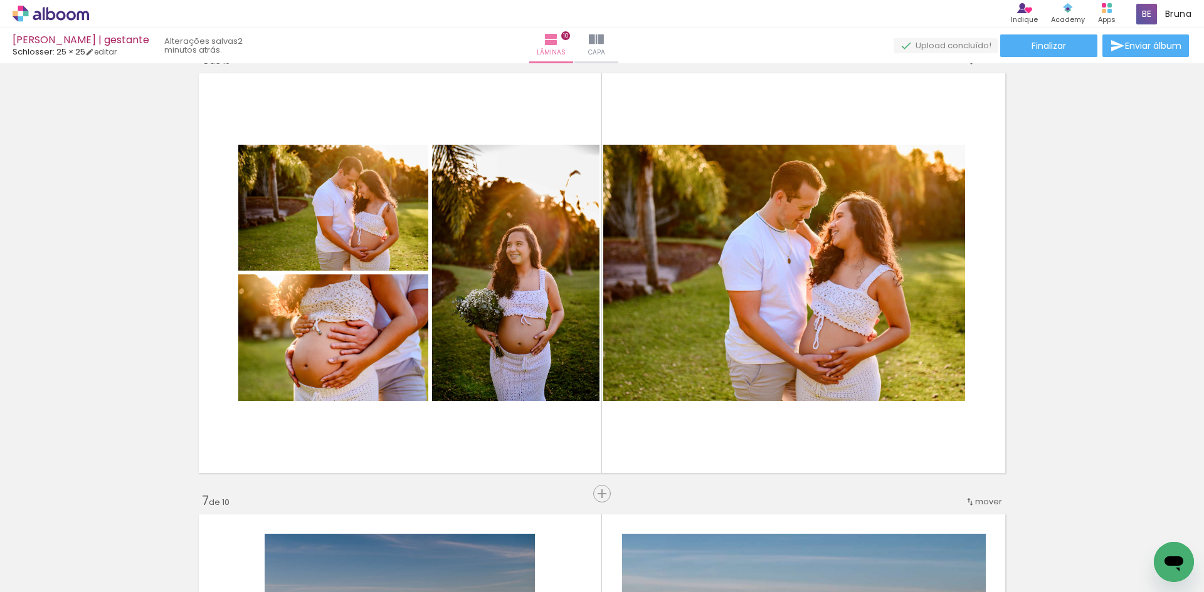
scroll to position [2233, 0]
